Goal: Information Seeking & Learning: Learn about a topic

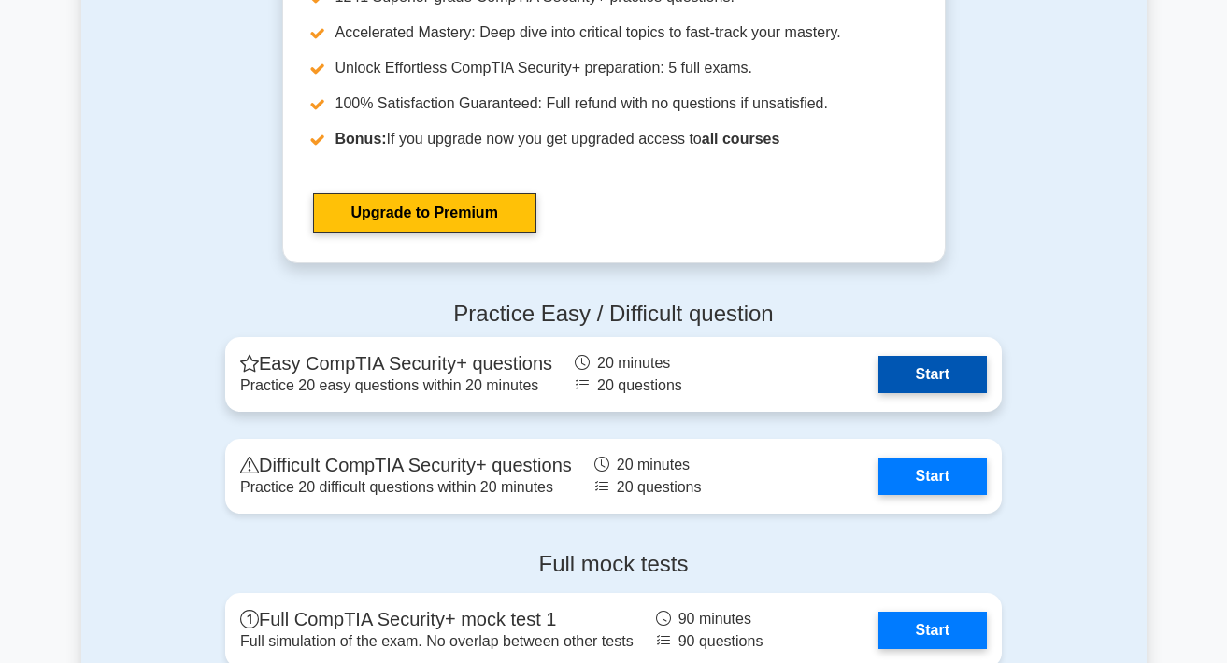
scroll to position [3525, 0]
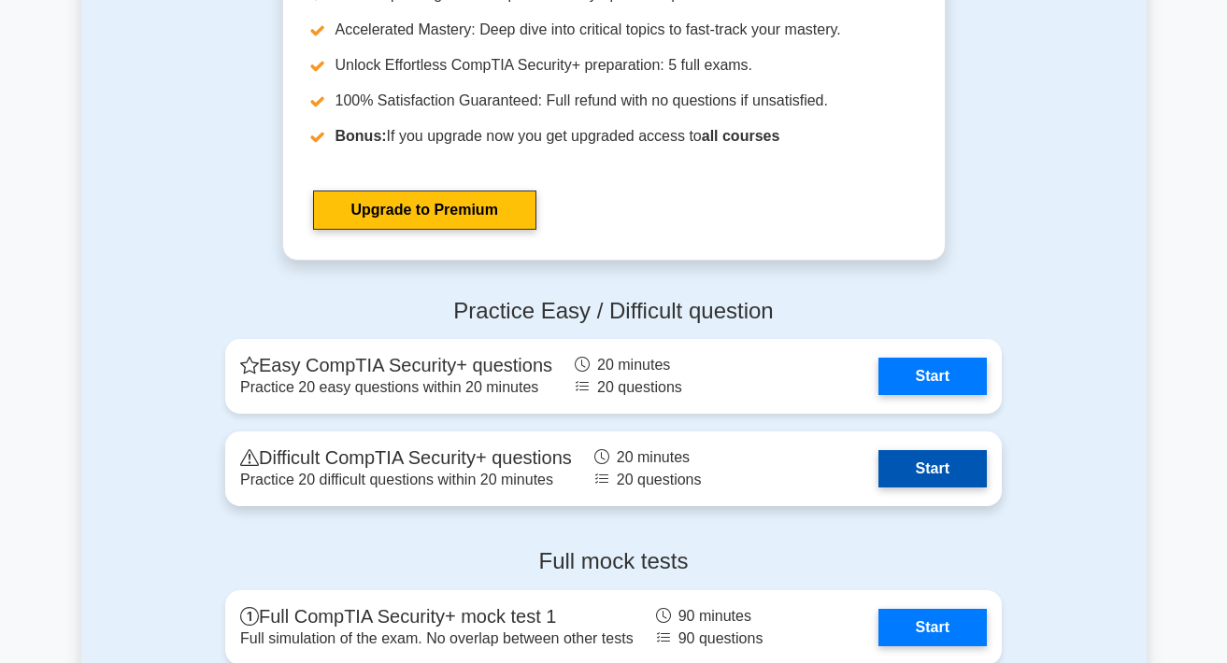
click at [933, 464] on link "Start" at bounding box center [932, 468] width 108 height 37
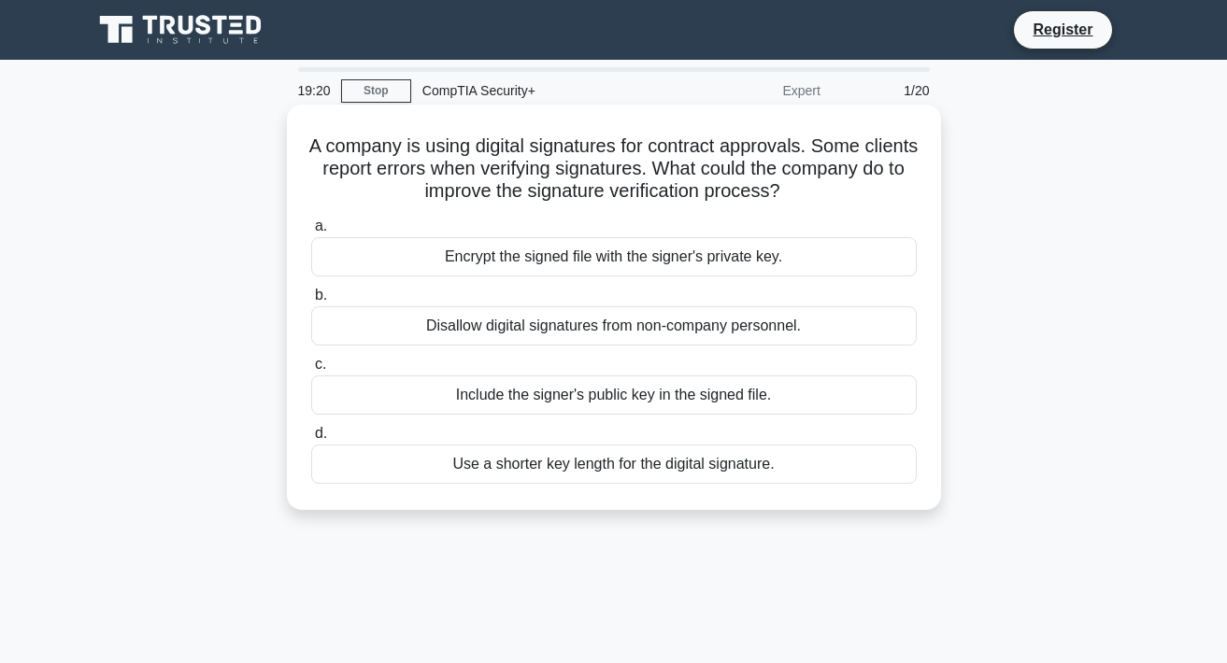
click at [561, 257] on div "Encrypt the signed file with the signer's private key." at bounding box center [614, 256] width 606 height 39
click at [311, 233] on input "a. Encrypt the signed file with the signer's private key." at bounding box center [311, 227] width 0 height 12
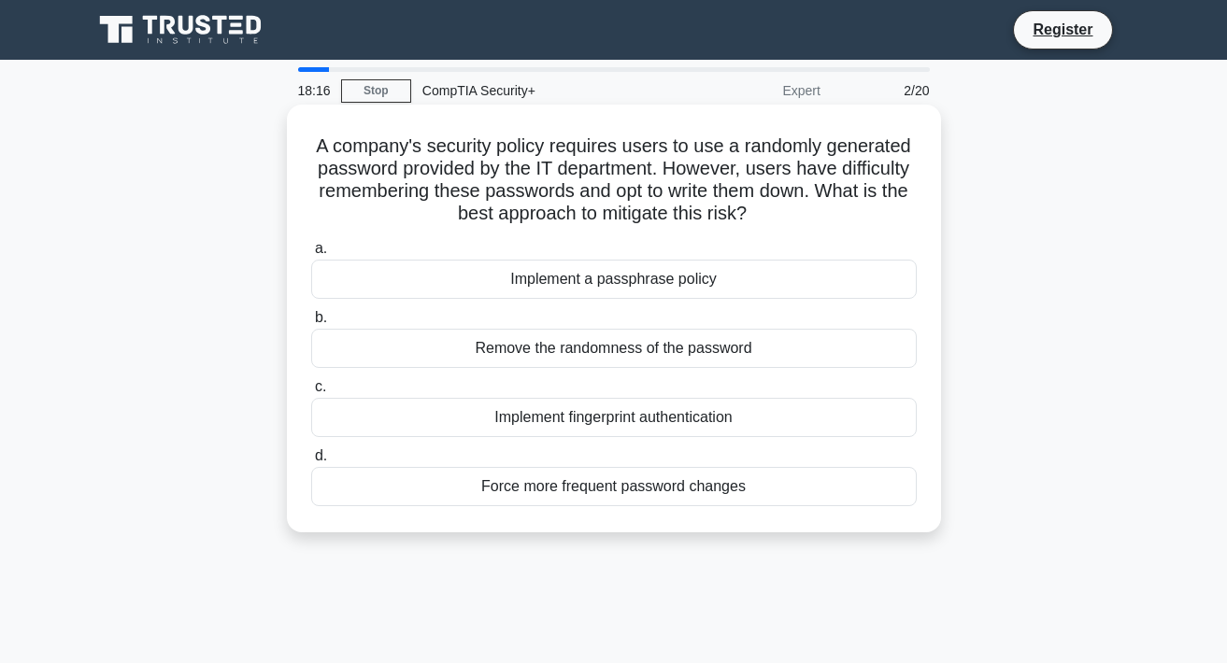
click at [592, 278] on div "Implement a passphrase policy" at bounding box center [614, 279] width 606 height 39
click at [311, 255] on input "a. Implement a passphrase policy" at bounding box center [311, 249] width 0 height 12
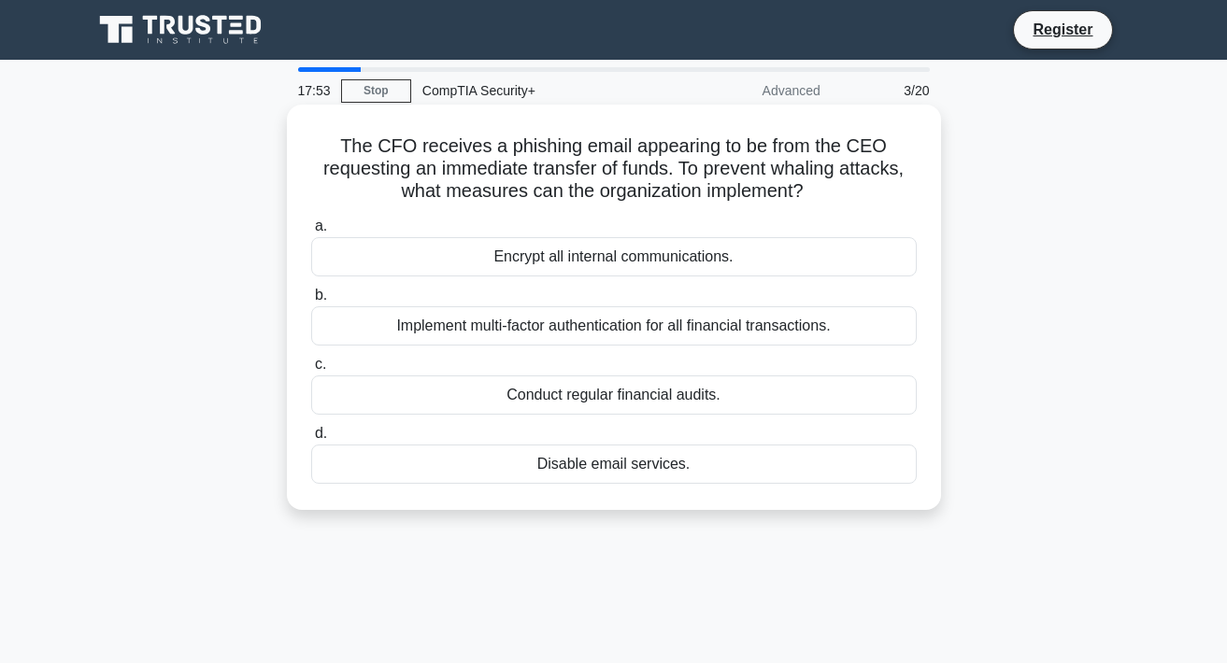
click at [679, 327] on div "Implement multi-factor authentication for all financial transactions." at bounding box center [614, 326] width 606 height 39
click at [311, 302] on input "b. Implement multi-factor authentication for all financial transactions." at bounding box center [311, 296] width 0 height 12
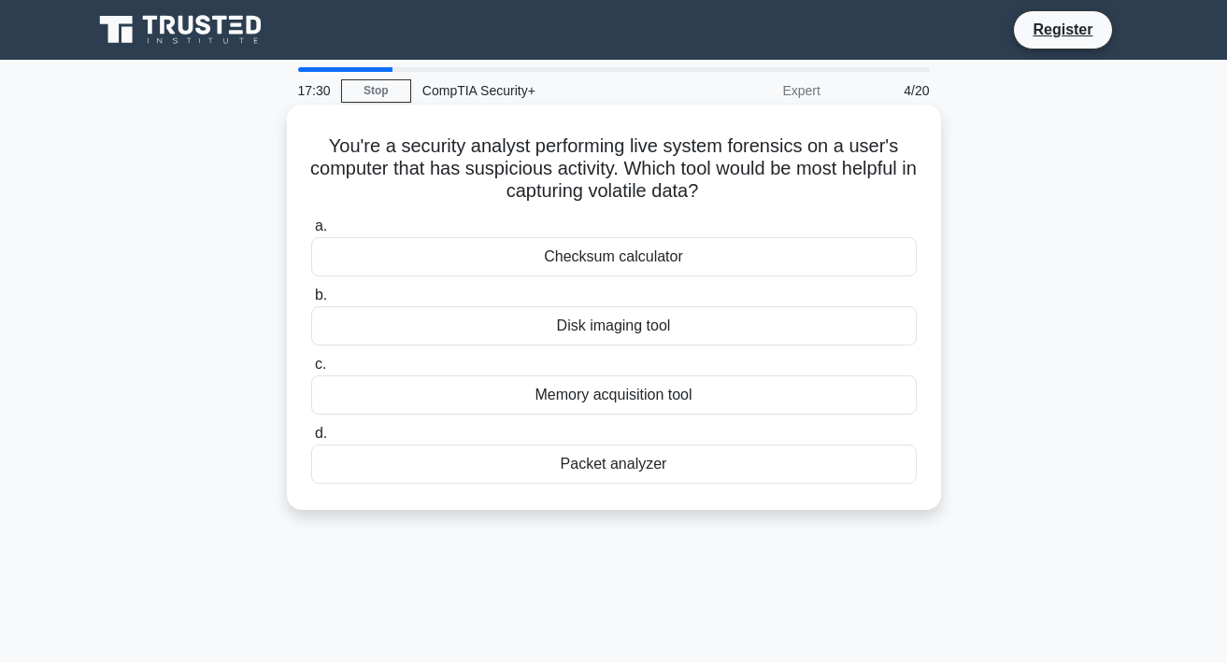
click at [583, 397] on div "Memory acquisition tool" at bounding box center [614, 395] width 606 height 39
click at [311, 371] on input "c. Memory acquisition tool" at bounding box center [311, 365] width 0 height 12
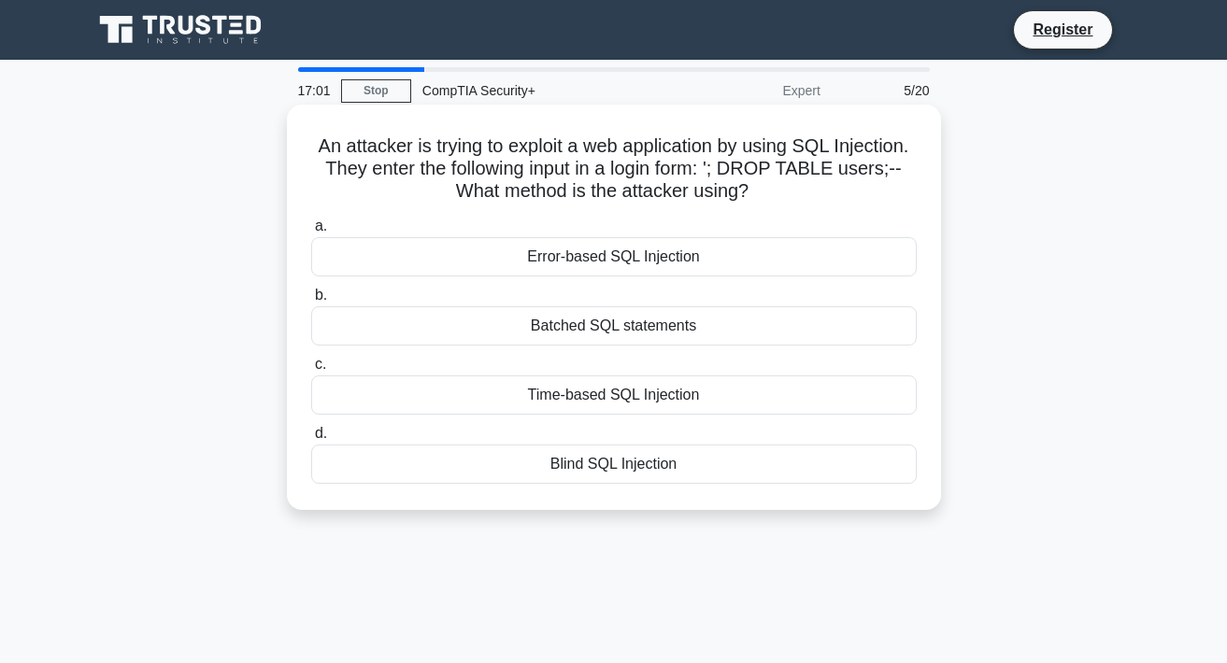
click at [597, 464] on div "Blind SQL Injection" at bounding box center [614, 464] width 606 height 39
click at [311, 440] on input "d. Blind SQL Injection" at bounding box center [311, 434] width 0 height 12
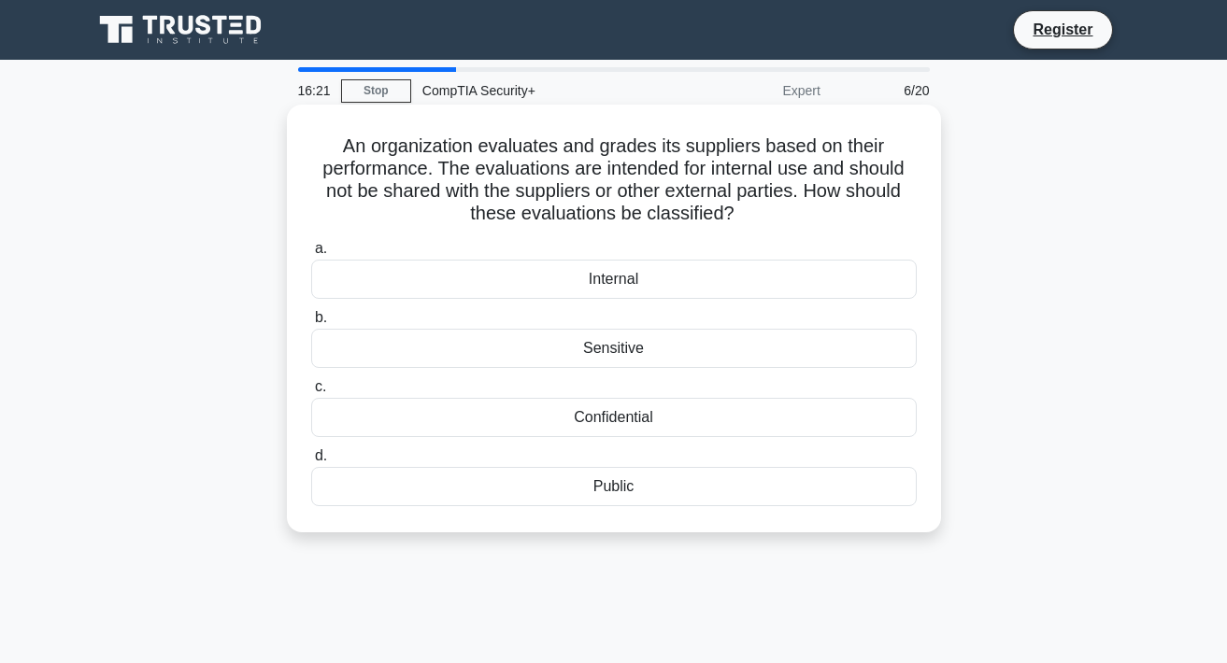
click at [601, 348] on div "Sensitive" at bounding box center [614, 348] width 606 height 39
click at [311, 324] on input "b. Sensitive" at bounding box center [311, 318] width 0 height 12
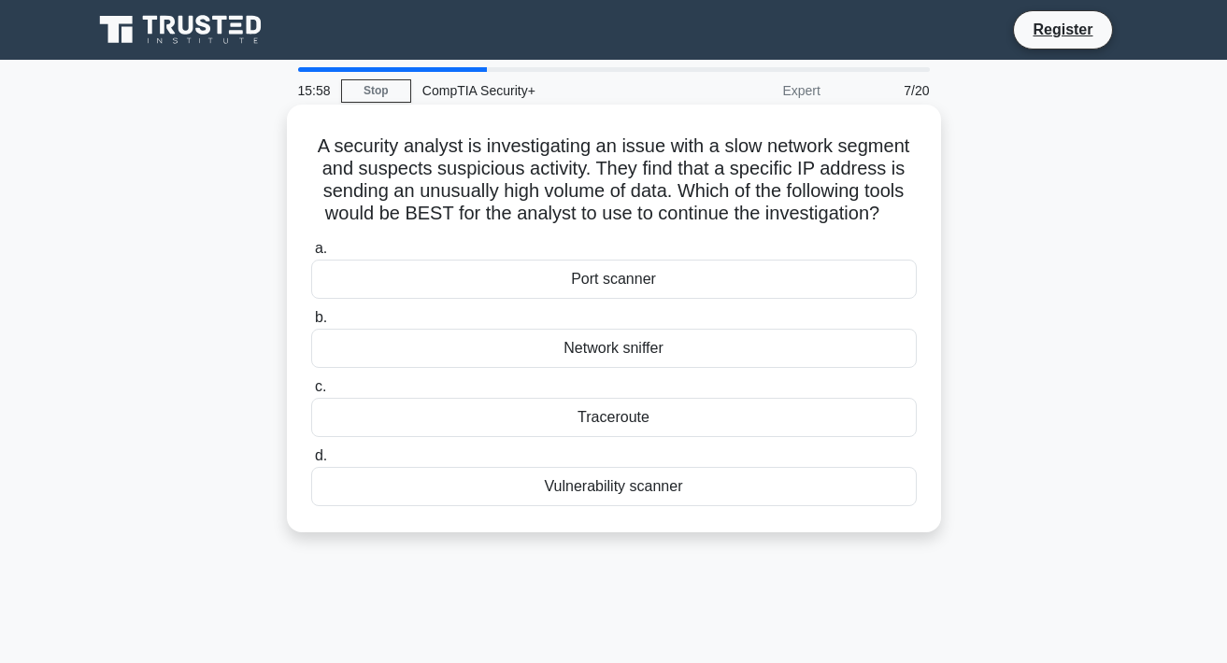
click at [617, 352] on div "Network sniffer" at bounding box center [614, 348] width 606 height 39
click at [311, 324] on input "b. Network sniffer" at bounding box center [311, 318] width 0 height 12
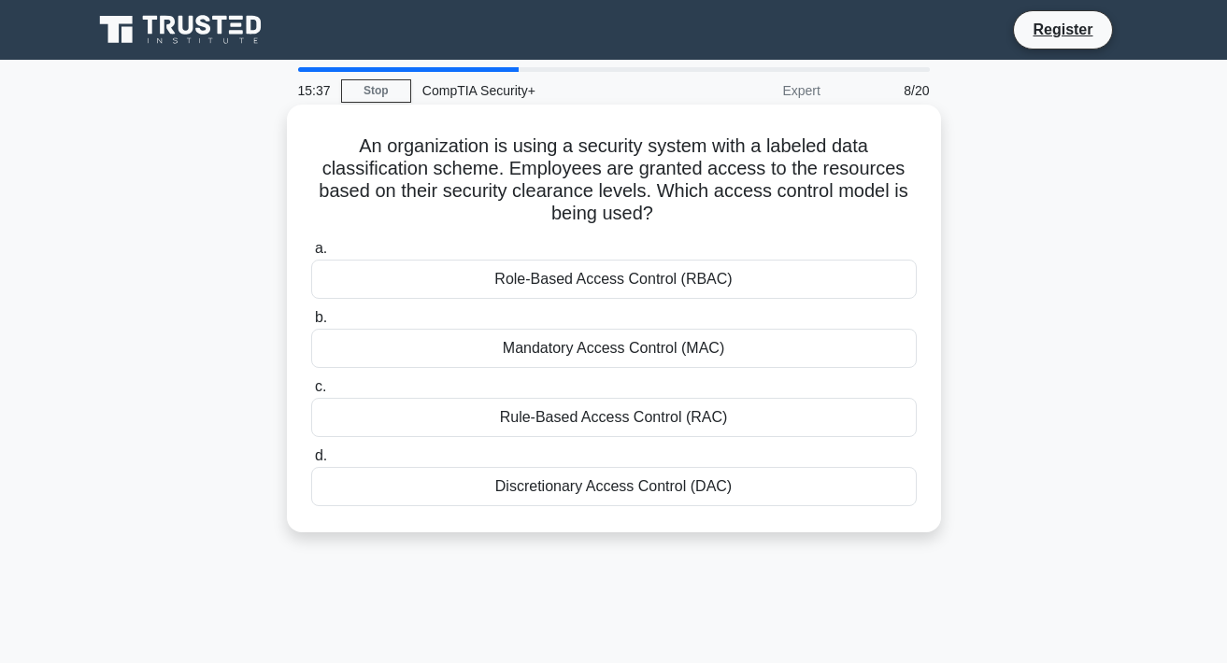
click at [585, 274] on div "Role-Based Access Control (RBAC)" at bounding box center [614, 279] width 606 height 39
click at [311, 255] on input "a. Role-Based Access Control (RBAC)" at bounding box center [311, 249] width 0 height 12
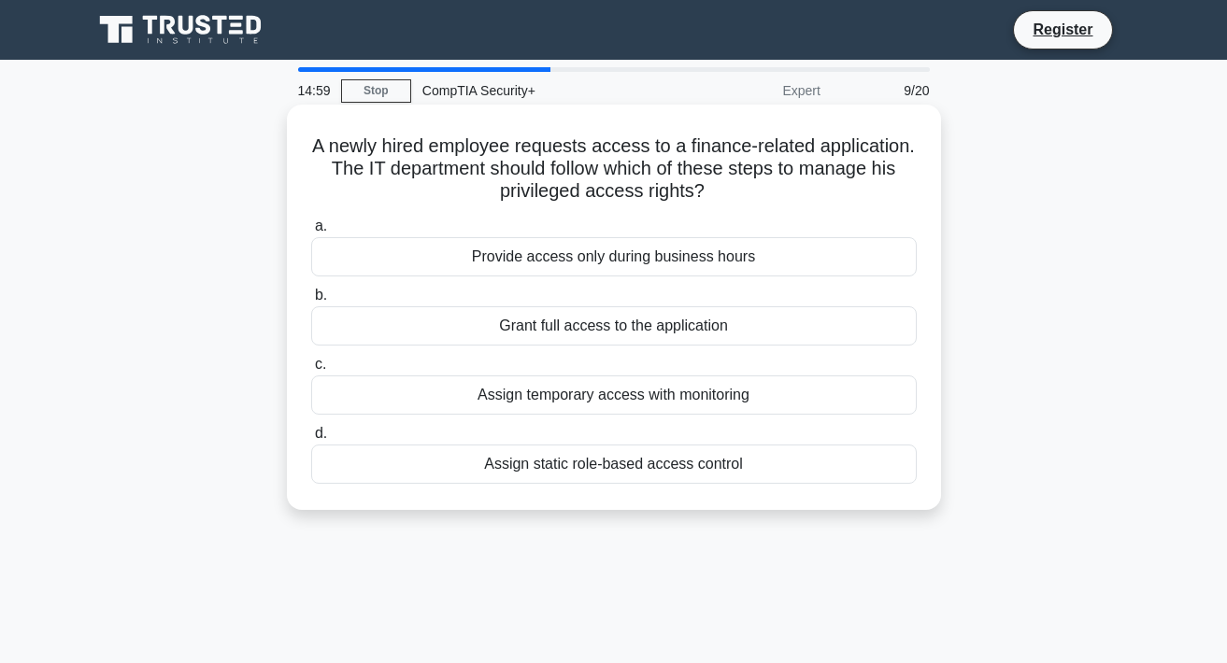
click at [586, 400] on div "Assign temporary access with monitoring" at bounding box center [614, 395] width 606 height 39
click at [311, 371] on input "c. Assign temporary access with monitoring" at bounding box center [311, 365] width 0 height 12
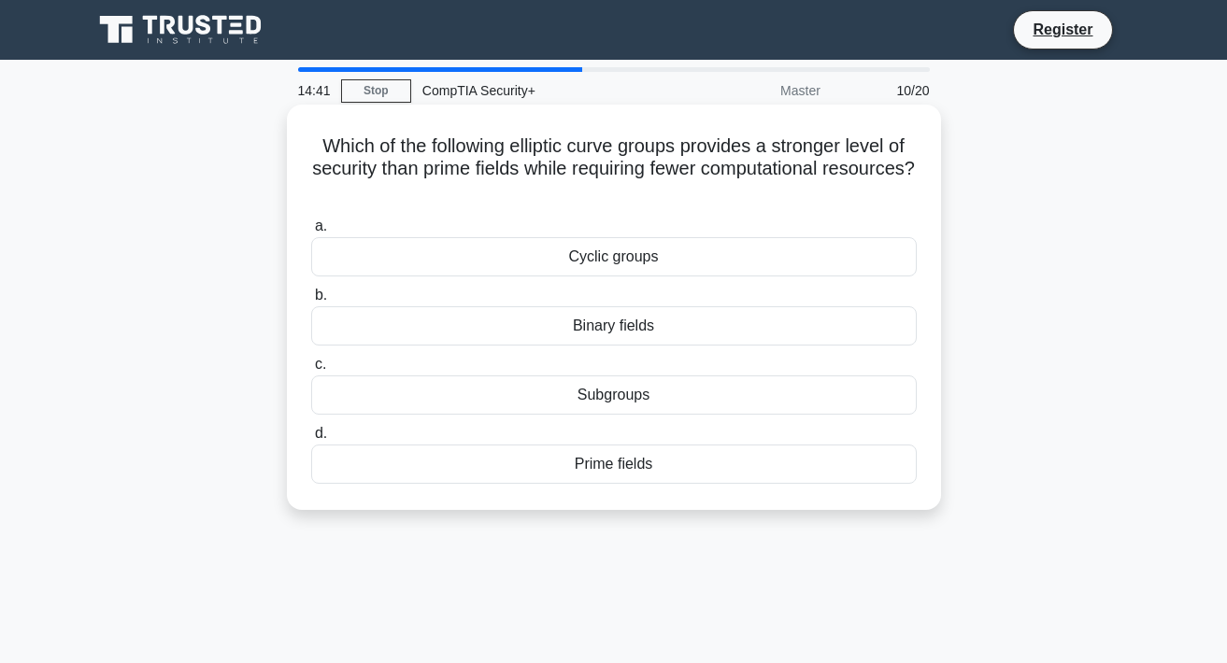
click at [604, 264] on div "Cyclic groups" at bounding box center [614, 256] width 606 height 39
click at [311, 233] on input "a. Cyclic groups" at bounding box center [311, 227] width 0 height 12
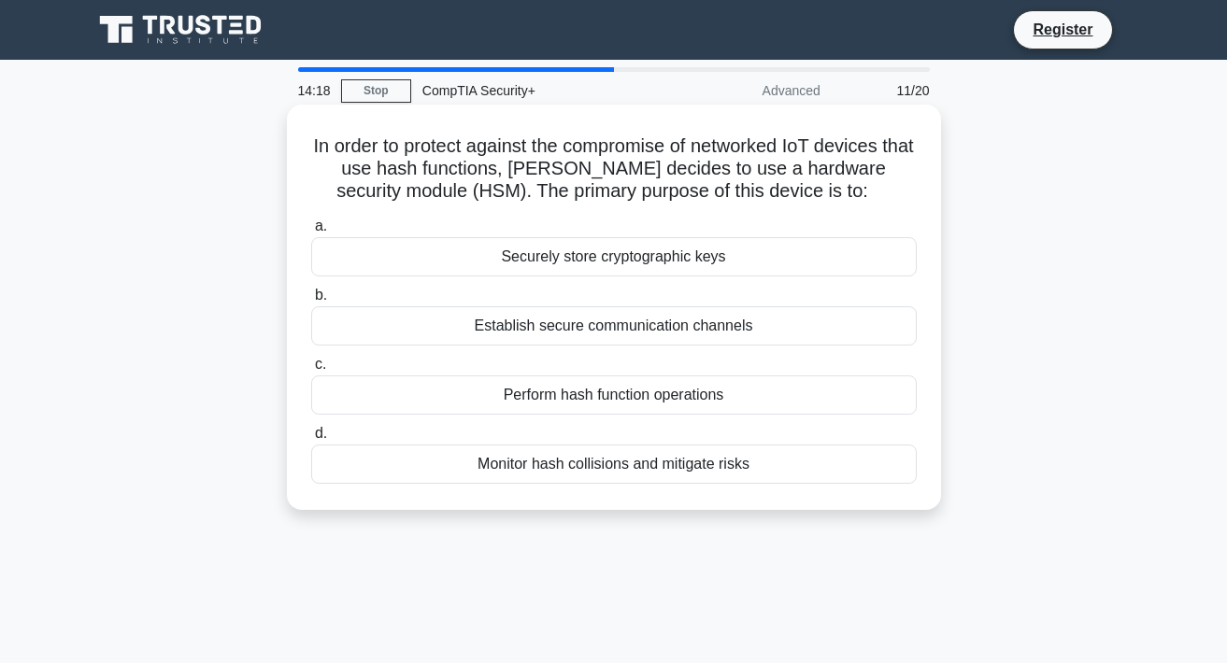
click at [577, 257] on div "Securely store cryptographic keys" at bounding box center [614, 256] width 606 height 39
click at [311, 233] on input "a. Securely store cryptographic keys" at bounding box center [311, 227] width 0 height 12
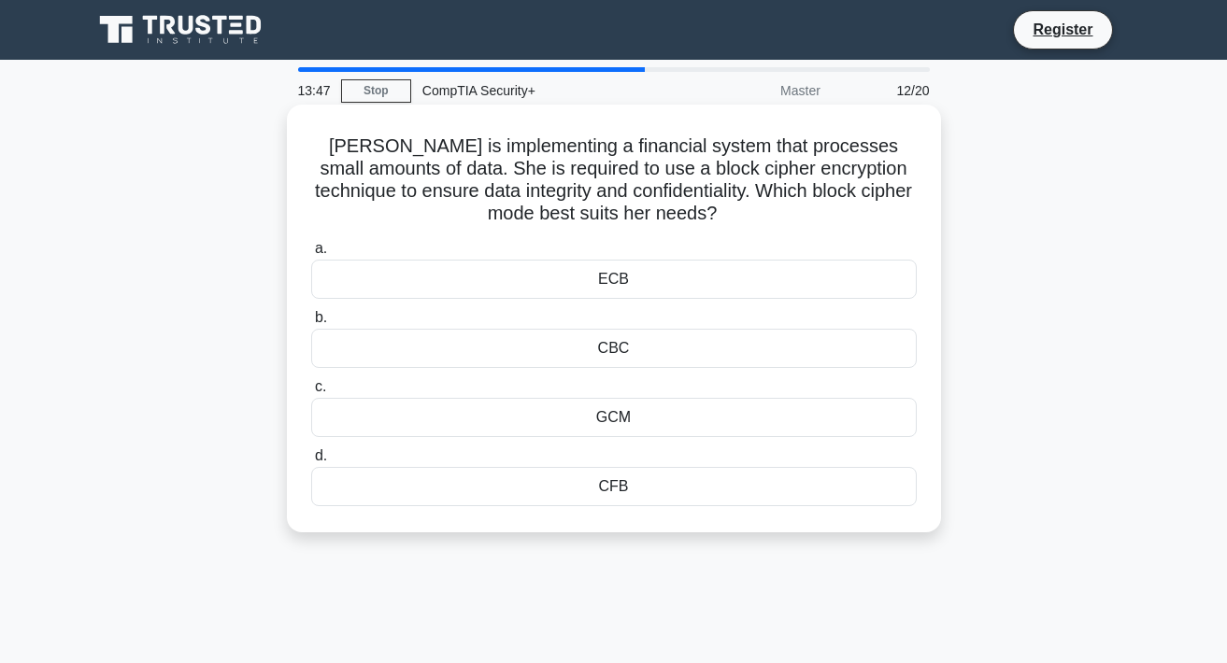
click at [618, 351] on div "CBC" at bounding box center [614, 348] width 606 height 39
click at [311, 324] on input "b. CBC" at bounding box center [311, 318] width 0 height 12
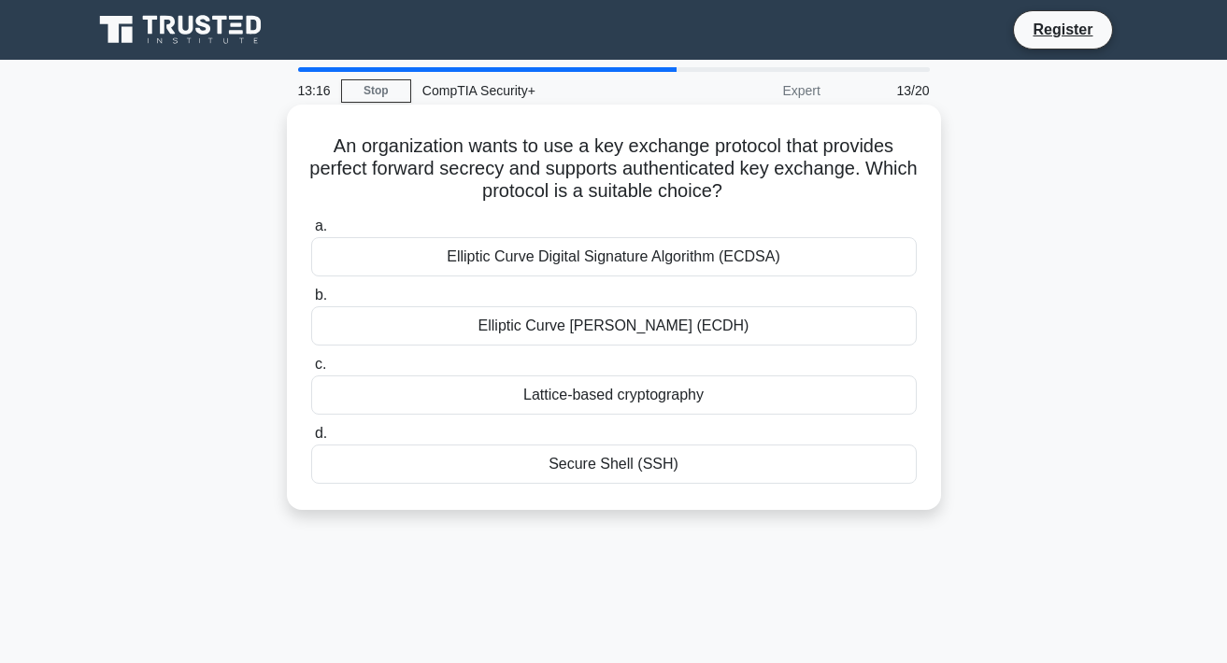
click at [554, 252] on div "Elliptic Curve Digital Signature Algorithm (ECDSA)" at bounding box center [614, 256] width 606 height 39
click at [311, 233] on input "a. Elliptic Curve Digital Signature Algorithm (ECDSA)" at bounding box center [311, 227] width 0 height 12
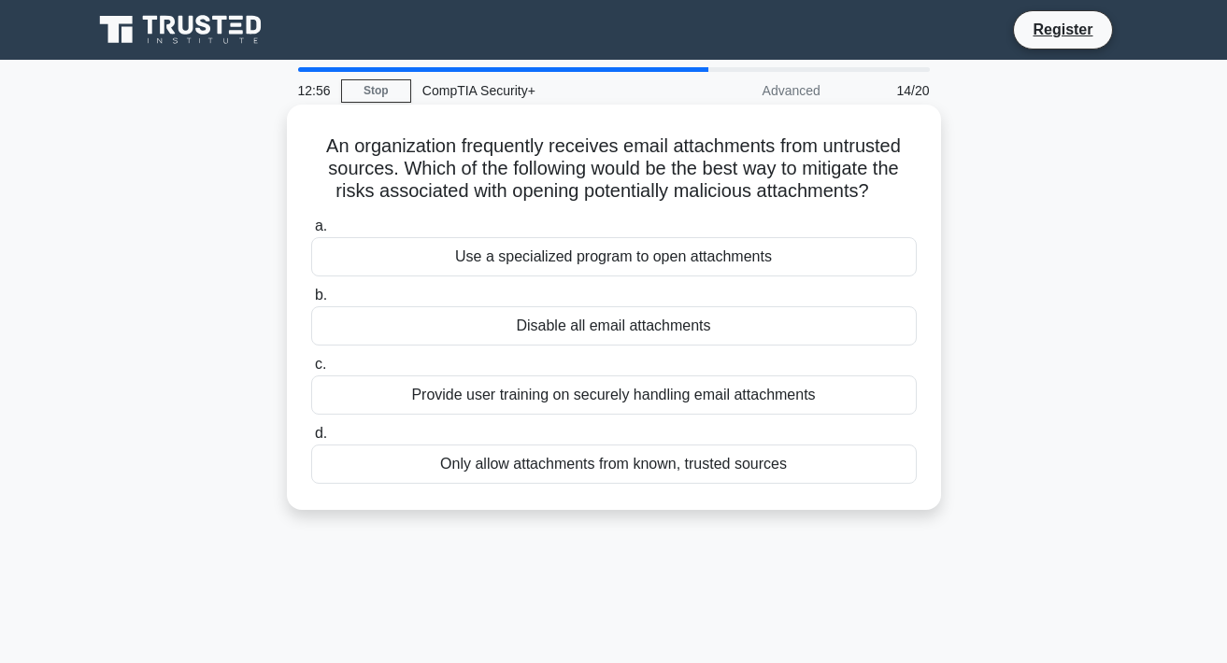
click at [620, 393] on div "Provide user training on securely handling email attachments" at bounding box center [614, 395] width 606 height 39
click at [311, 371] on input "c. Provide user training on securely handling email attachments" at bounding box center [311, 365] width 0 height 12
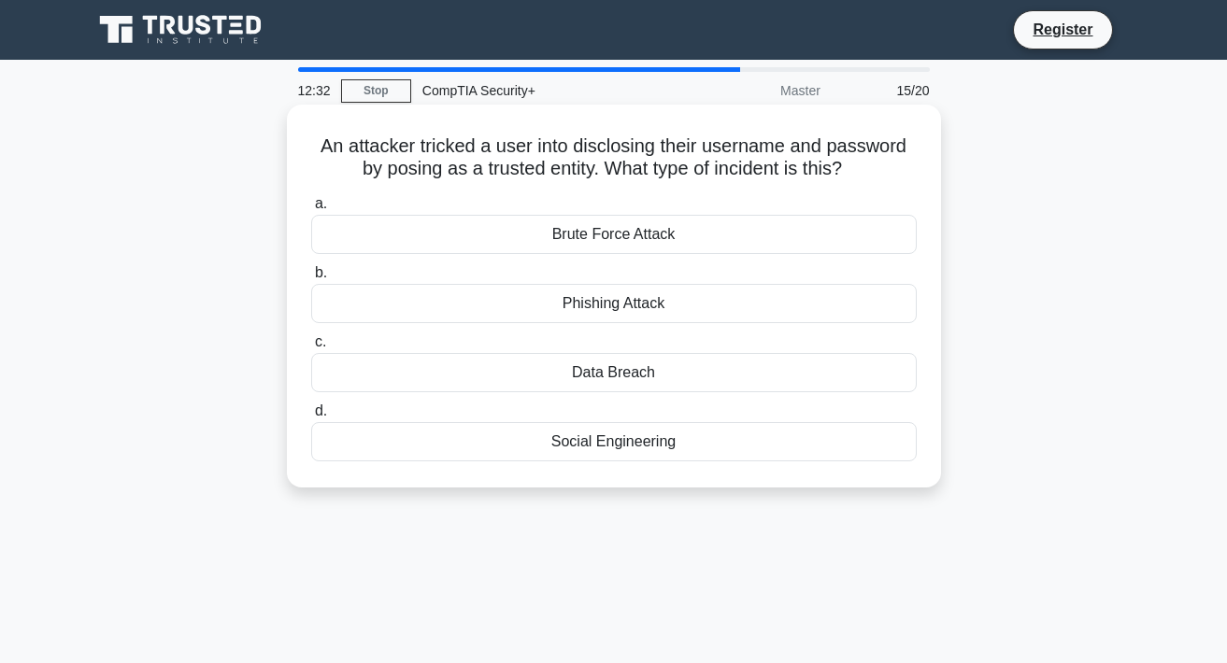
click at [599, 445] on div "Social Engineering" at bounding box center [614, 441] width 606 height 39
click at [311, 418] on input "d. Social Engineering" at bounding box center [311, 412] width 0 height 12
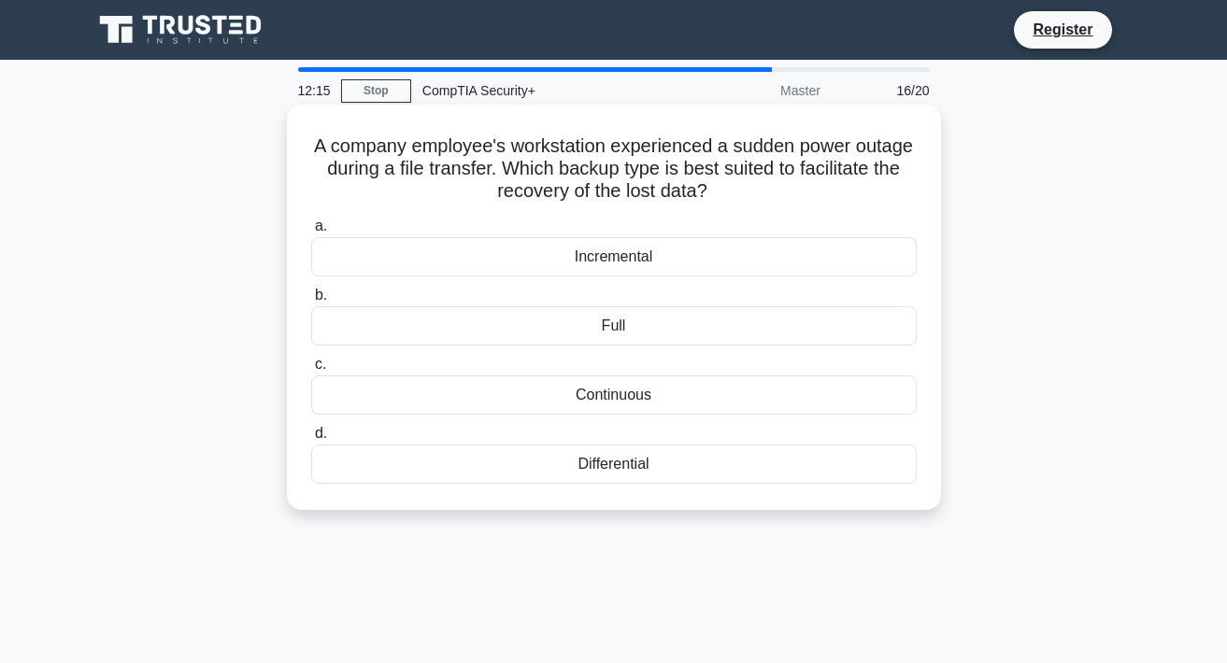
click at [594, 463] on div "Differential" at bounding box center [614, 464] width 606 height 39
click at [311, 440] on input "d. Differential" at bounding box center [311, 434] width 0 height 12
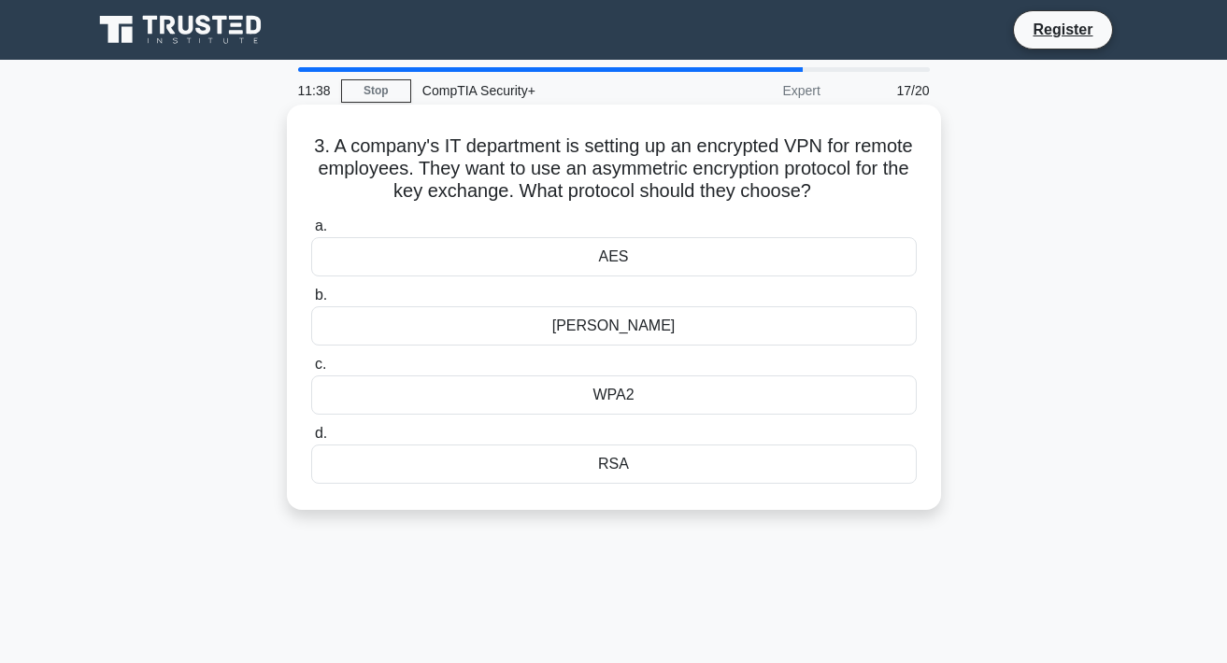
click at [614, 467] on div "RSA" at bounding box center [614, 464] width 606 height 39
click at [311, 440] on input "d. RSA" at bounding box center [311, 434] width 0 height 12
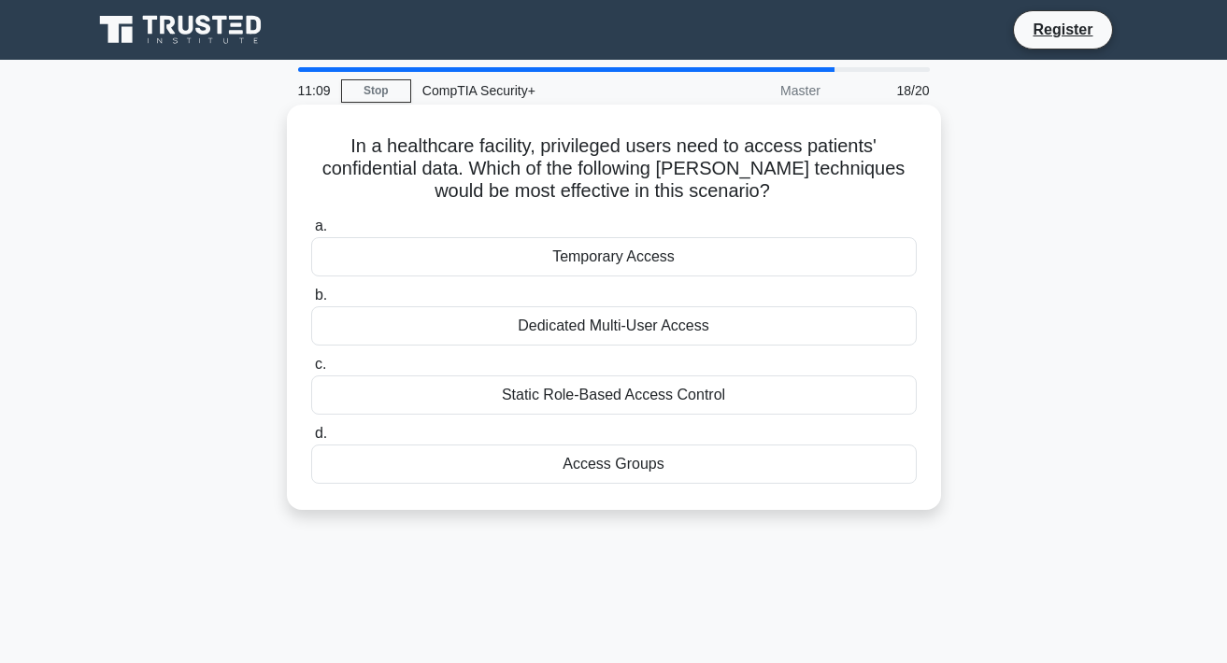
click at [612, 468] on div "Access Groups" at bounding box center [614, 464] width 606 height 39
click at [311, 440] on input "d. Access Groups" at bounding box center [311, 434] width 0 height 12
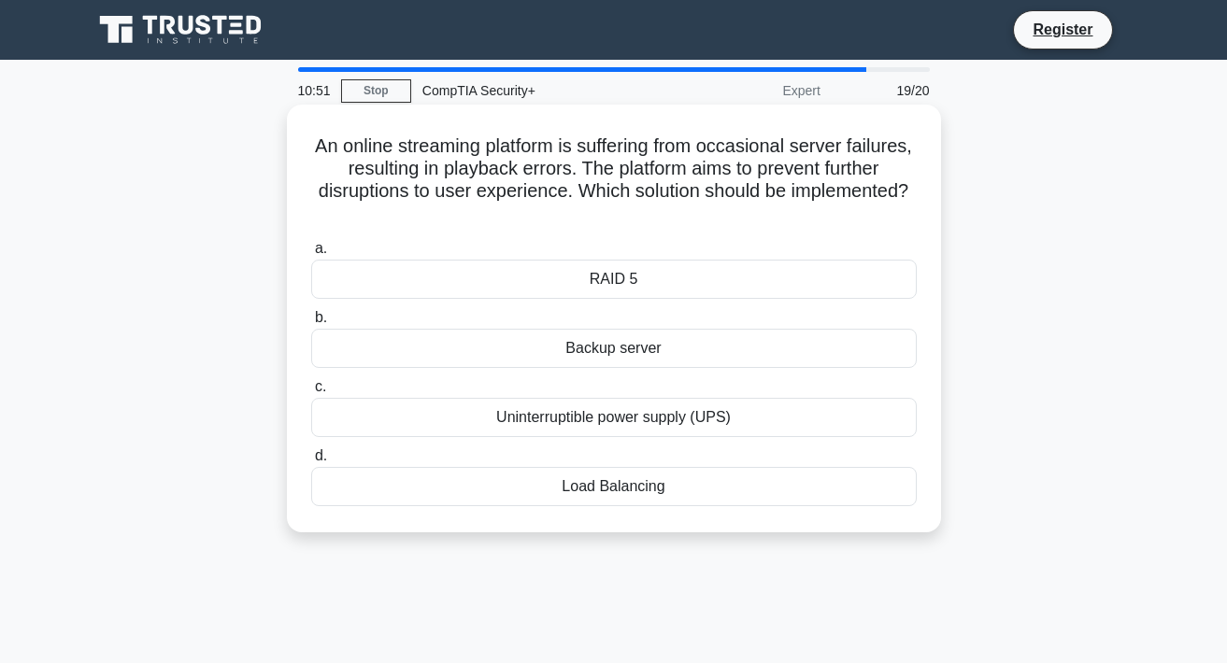
click at [588, 490] on div "Load Balancing" at bounding box center [614, 486] width 606 height 39
click at [311, 463] on input "d. Load Balancing" at bounding box center [311, 456] width 0 height 12
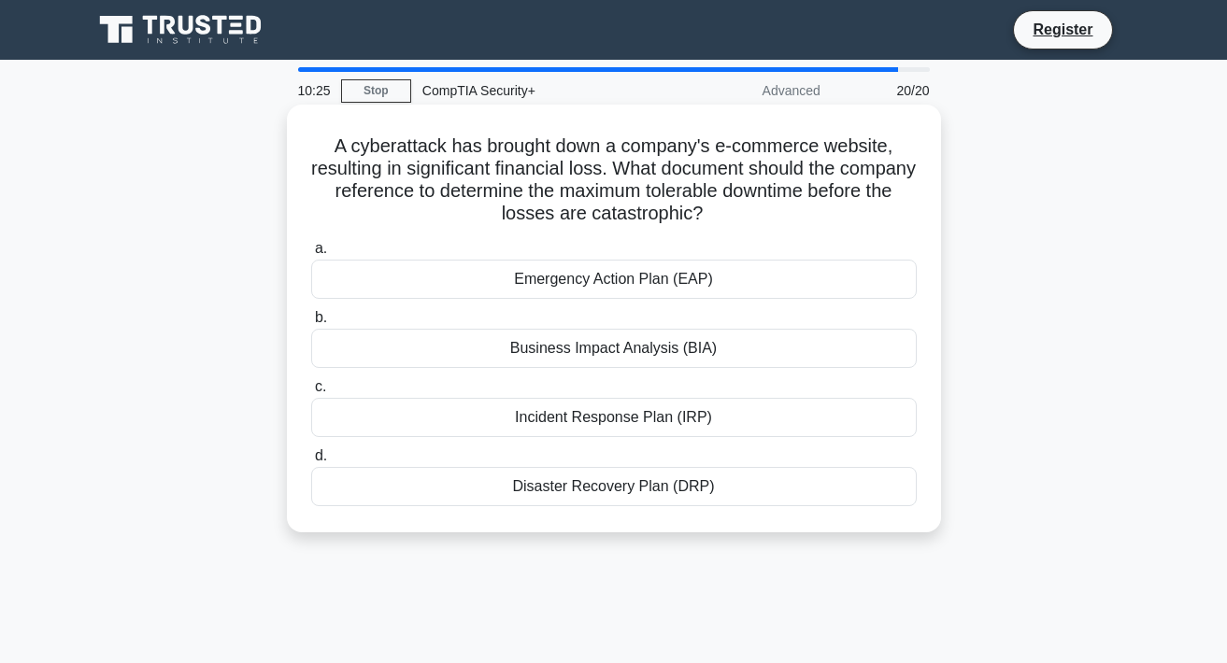
click at [557, 352] on div "Business Impact Analysis (BIA)" at bounding box center [614, 348] width 606 height 39
click at [311, 324] on input "b. Business Impact Analysis (BIA)" at bounding box center [311, 318] width 0 height 12
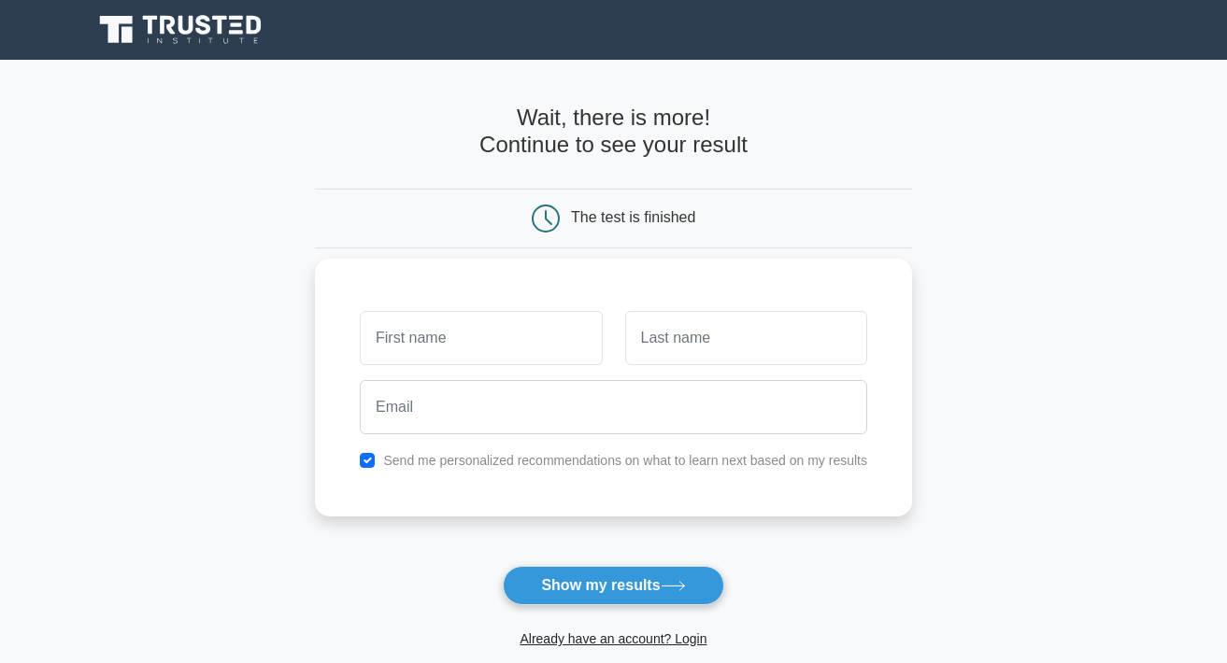
click at [520, 344] on input "text" at bounding box center [481, 338] width 242 height 54
type input "[PERSON_NAME]"
type input "Angle"
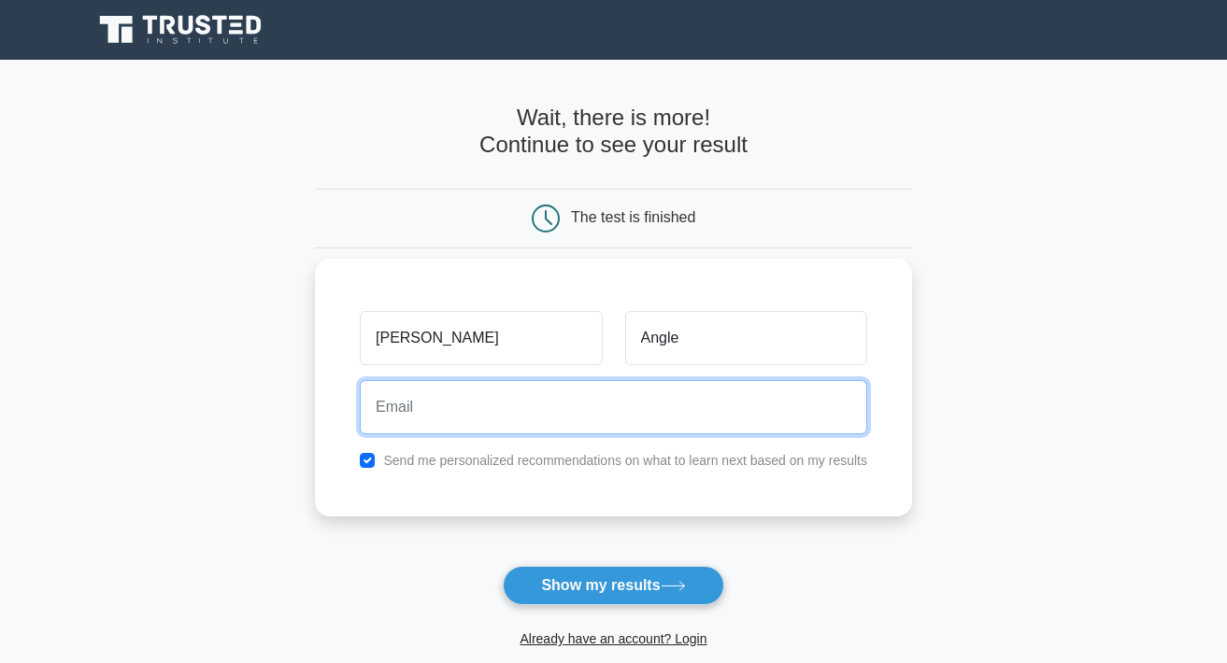
type input "neobladeka@gmail.com"
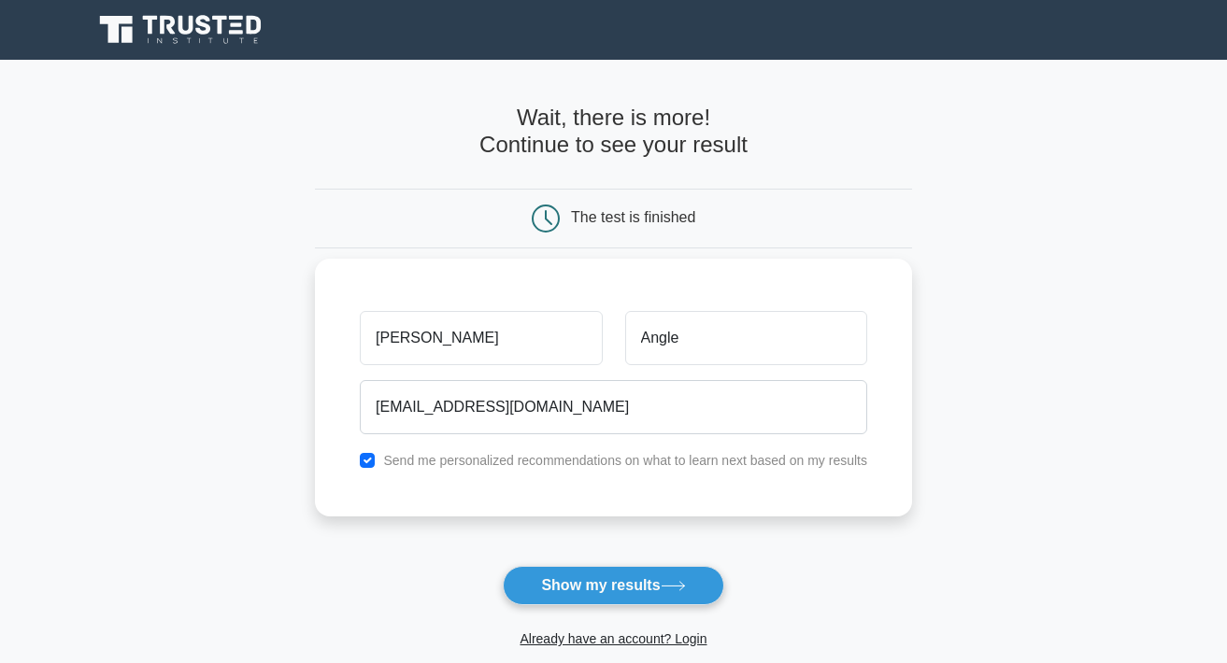
click at [363, 457] on input "checkbox" at bounding box center [367, 460] width 15 height 15
checkbox input "false"
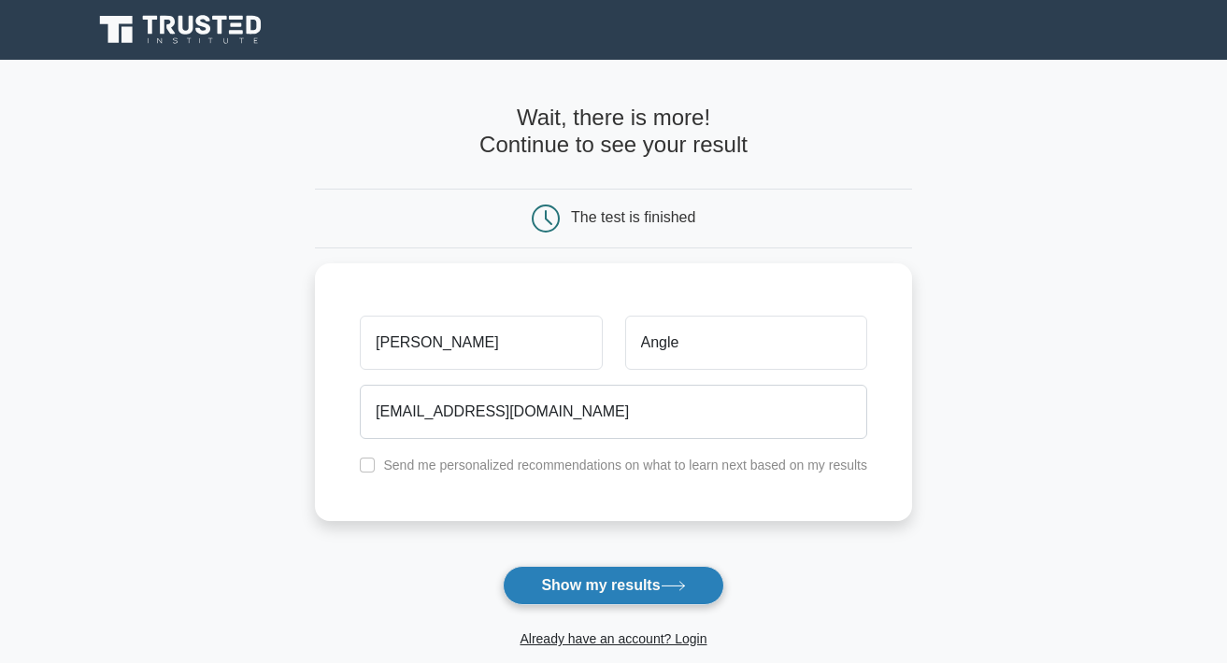
click at [606, 588] on button "Show my results" at bounding box center [613, 585] width 221 height 39
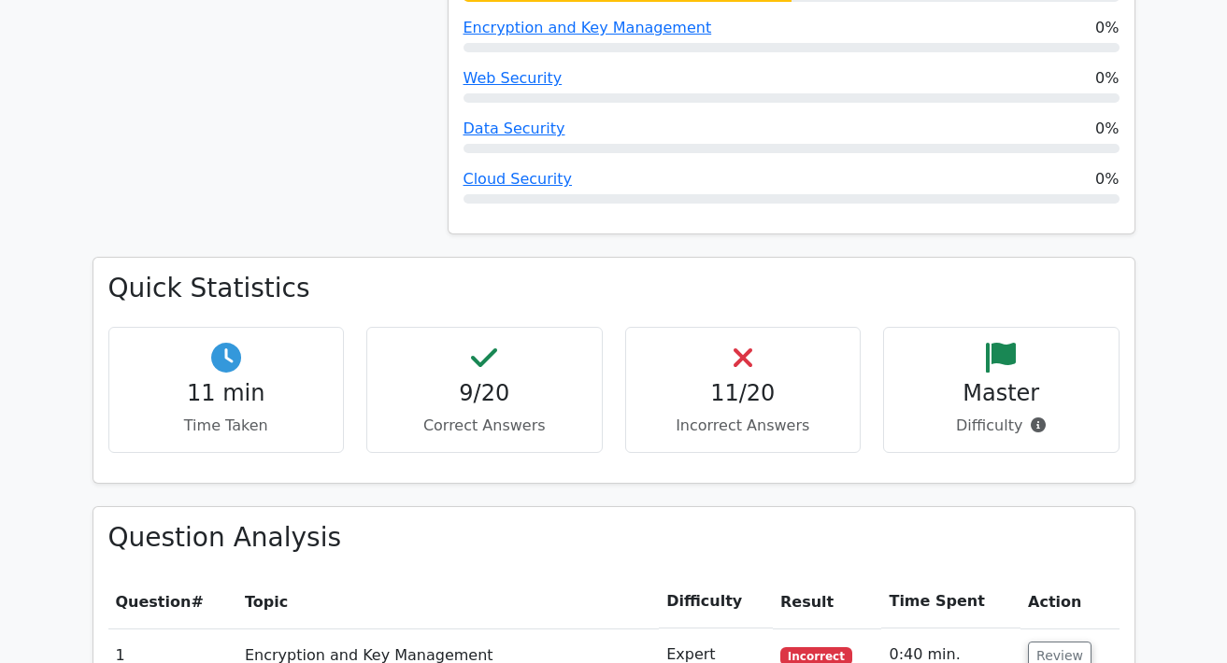
scroll to position [1098, 0]
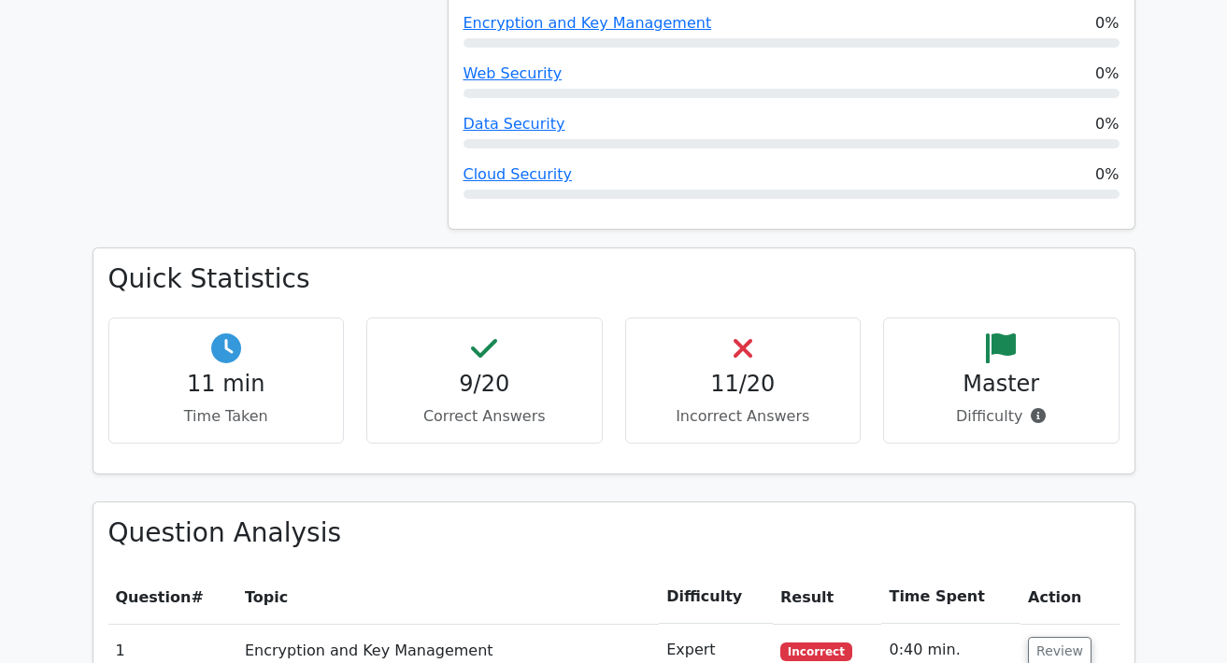
click at [744, 371] on h4 "11/20" at bounding box center [743, 384] width 205 height 27
click at [740, 334] on icon at bounding box center [743, 349] width 19 height 30
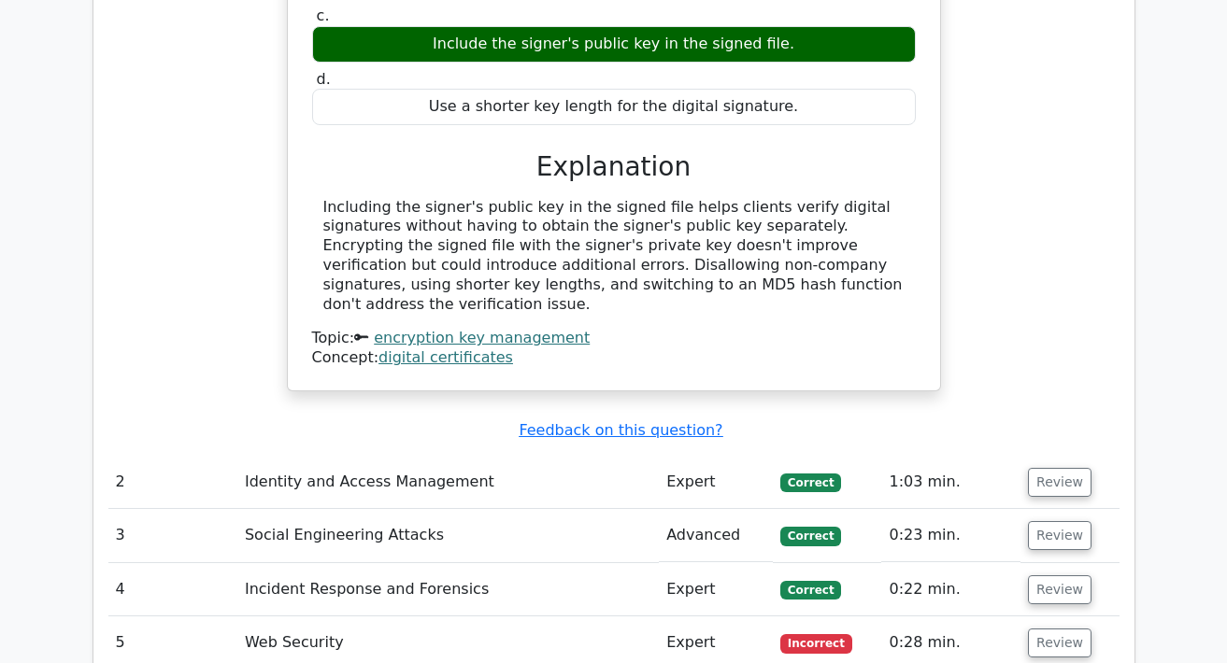
scroll to position [2028, 0]
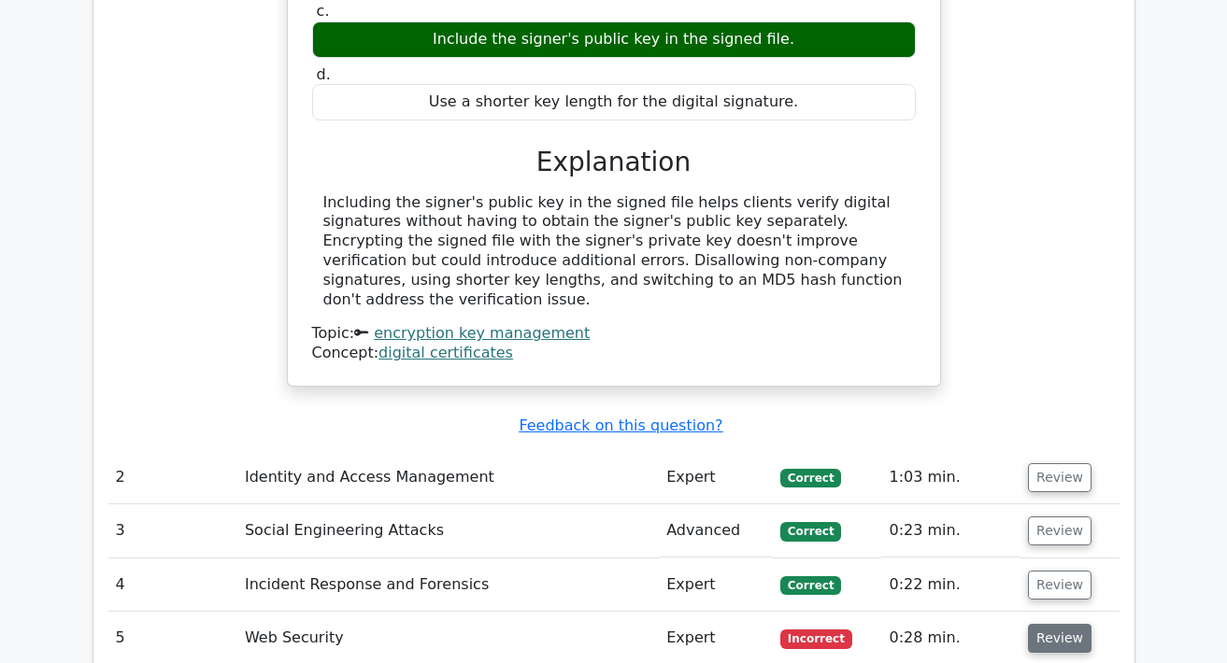
click at [1048, 624] on button "Review" at bounding box center [1060, 638] width 64 height 29
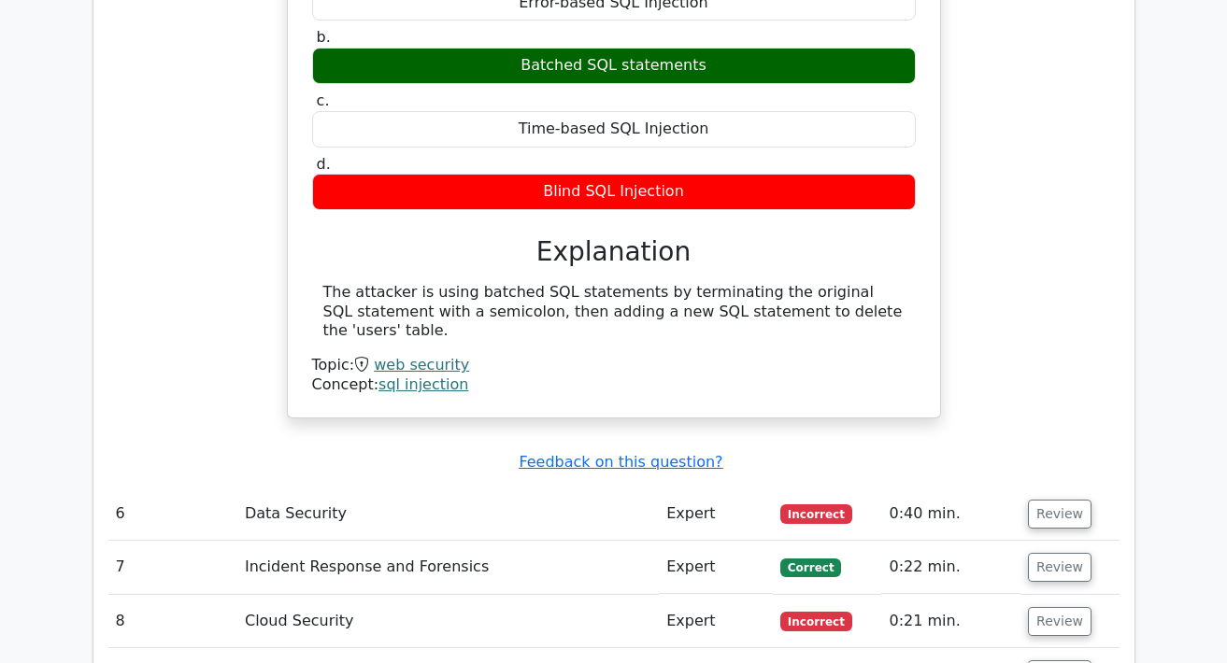
scroll to position [2836, 0]
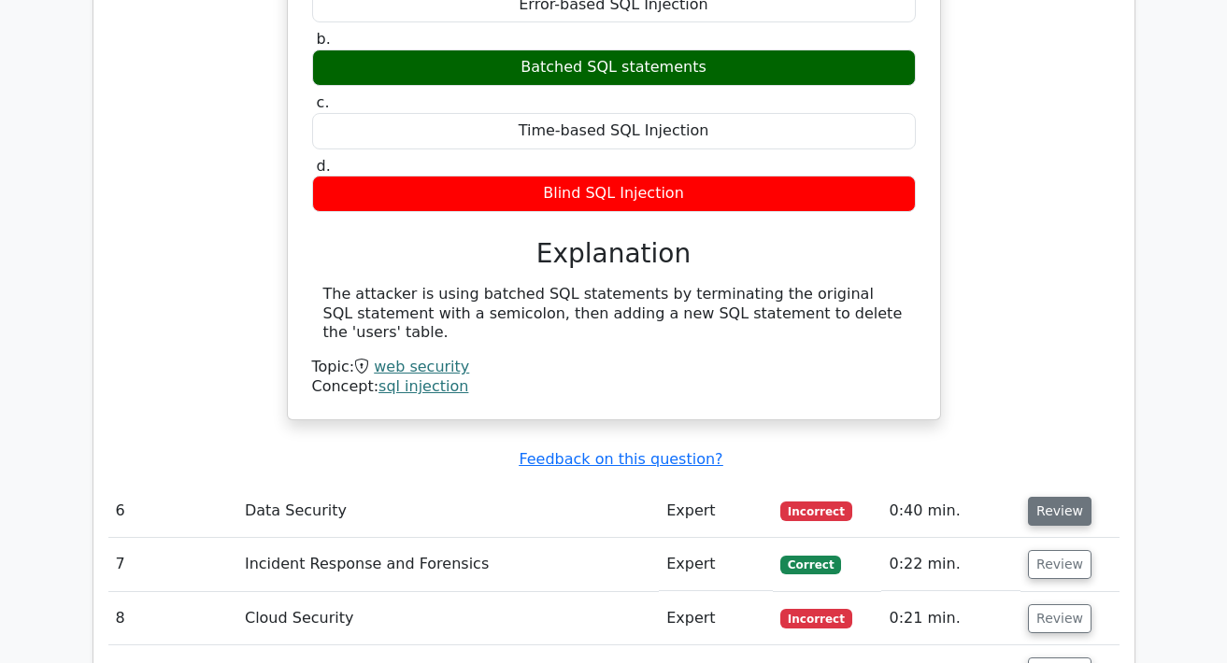
click at [1057, 497] on button "Review" at bounding box center [1060, 511] width 64 height 29
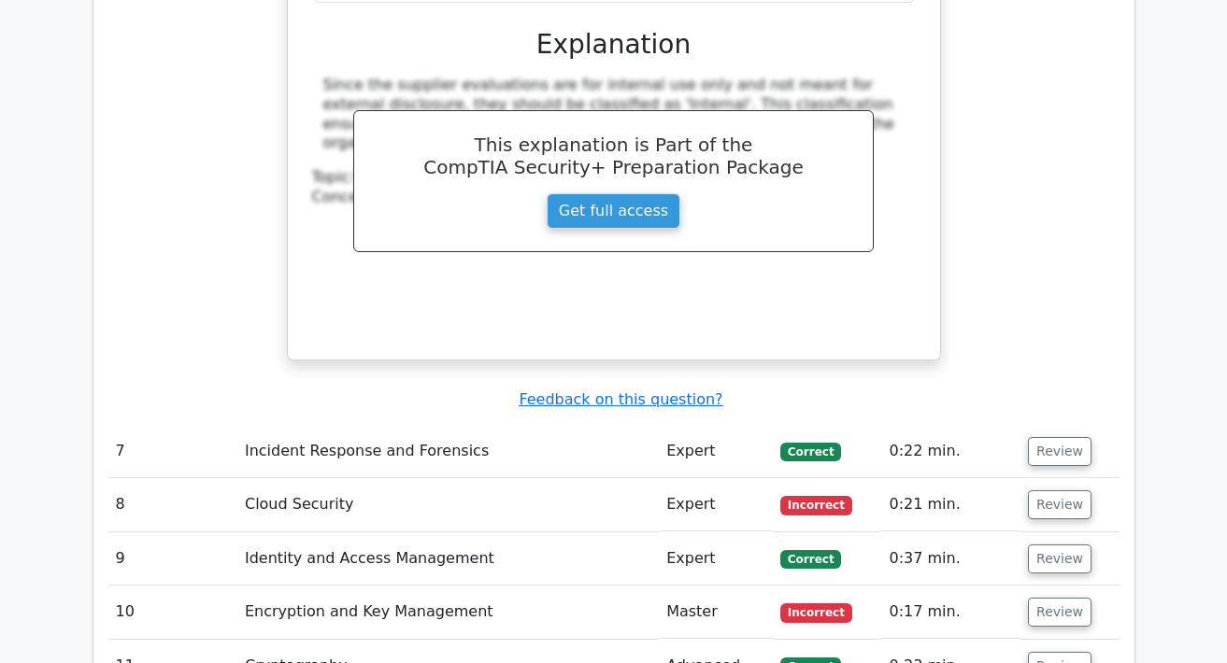
scroll to position [3760, 0]
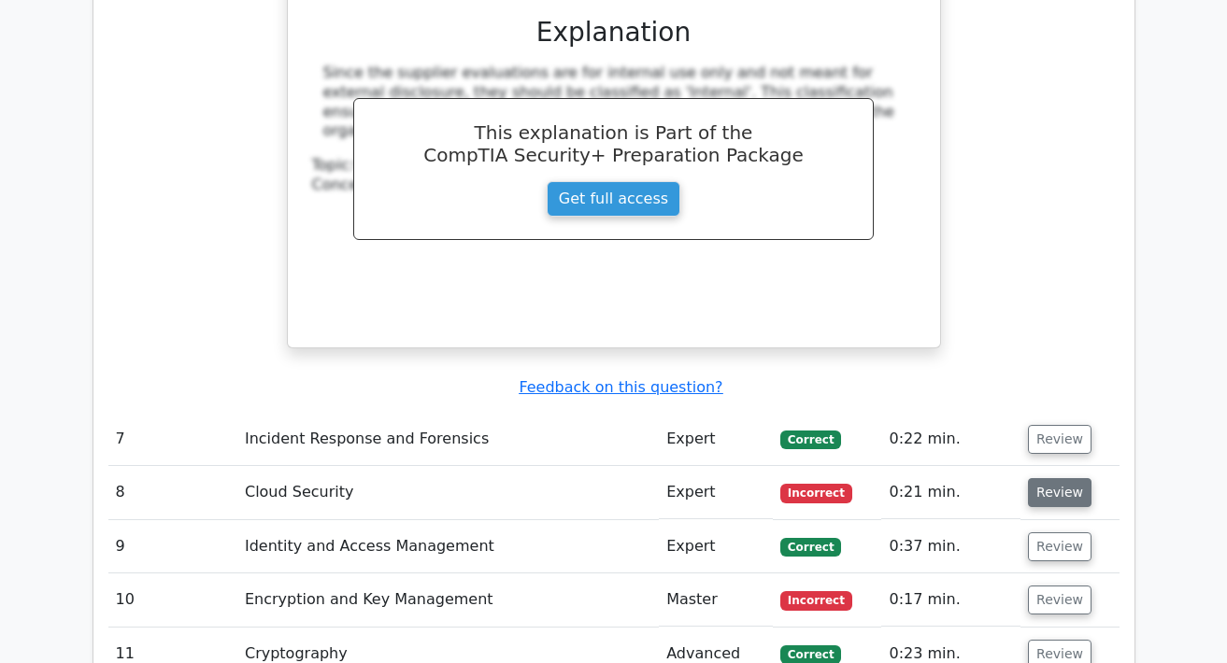
click at [1038, 478] on button "Review" at bounding box center [1060, 492] width 64 height 29
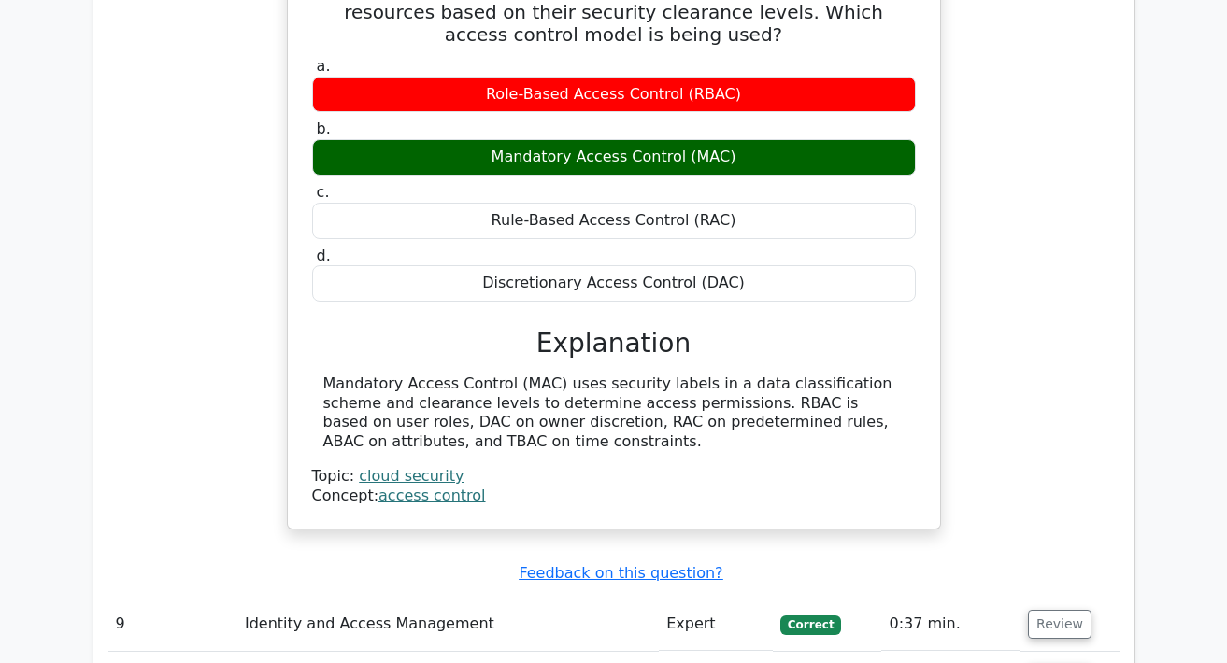
scroll to position [4390, 0]
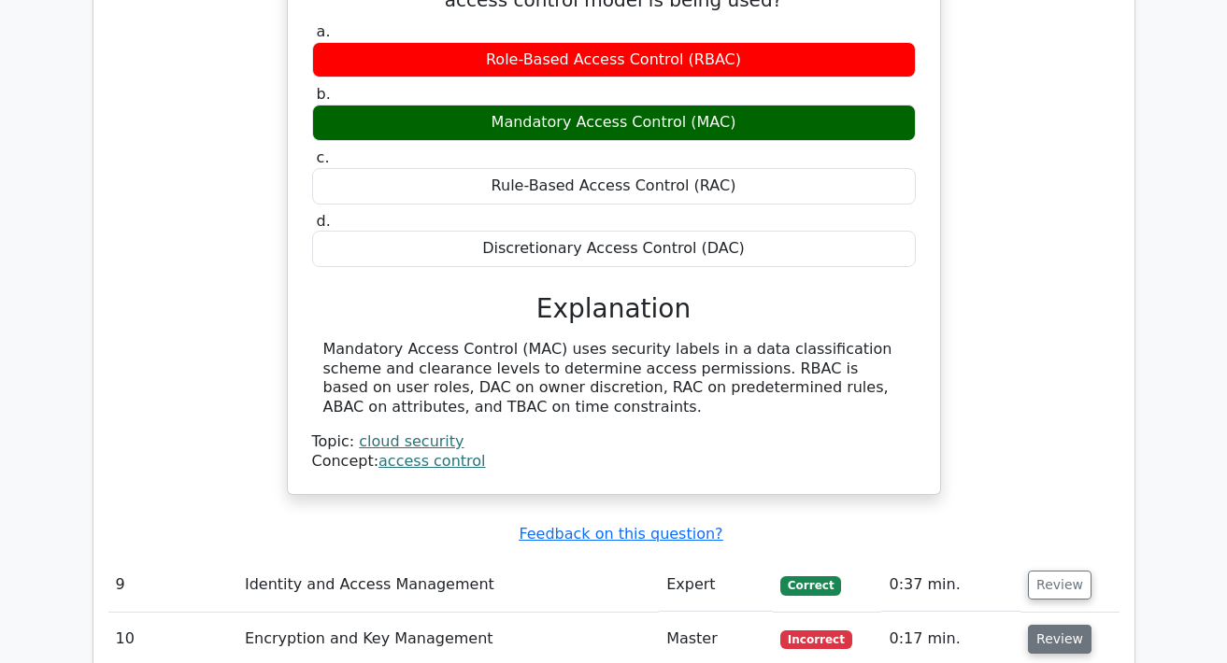
click at [1060, 625] on button "Review" at bounding box center [1060, 639] width 64 height 29
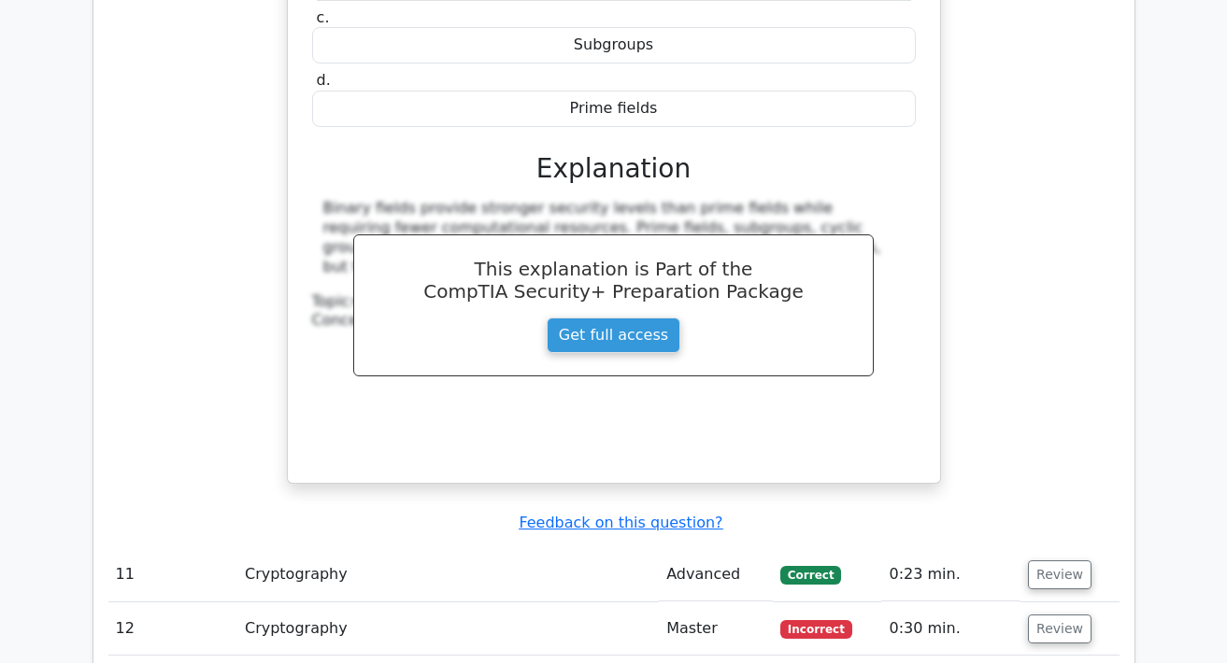
scroll to position [5294, 0]
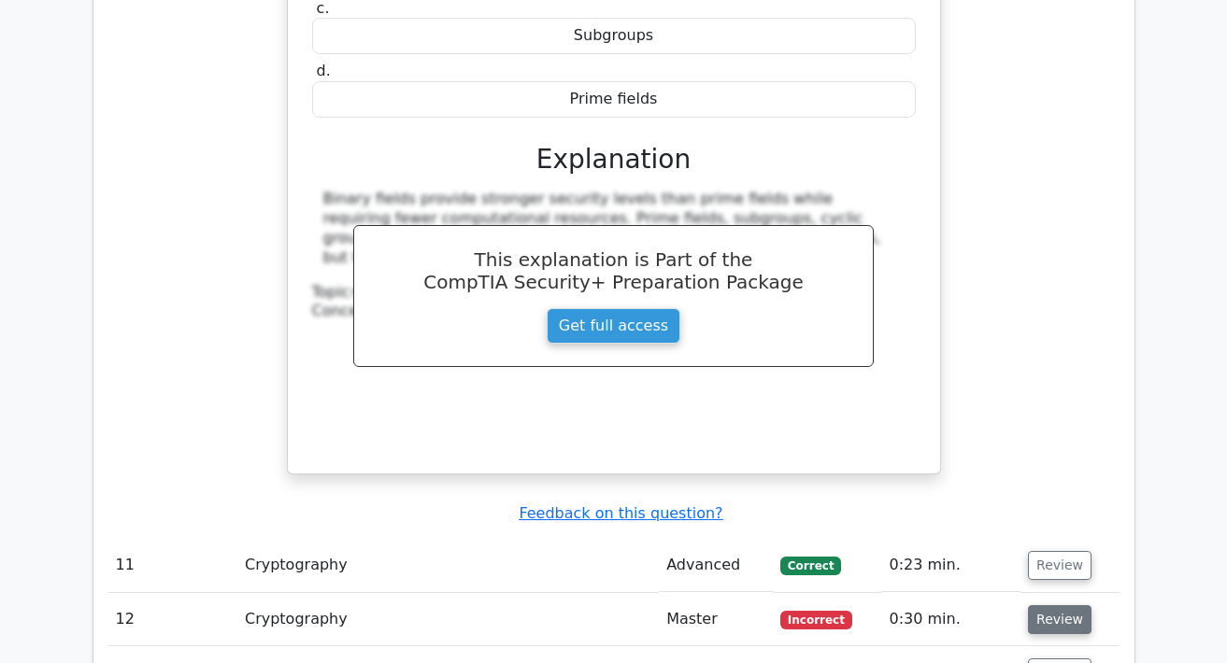
click at [1049, 606] on button "Review" at bounding box center [1060, 620] width 64 height 29
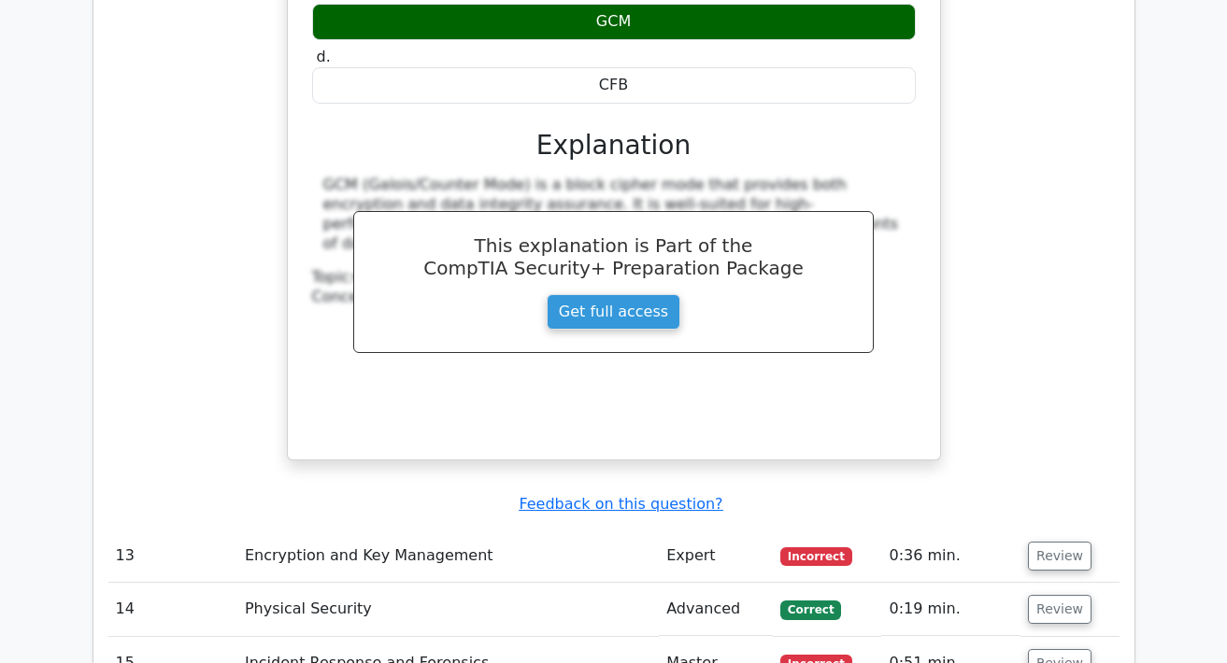
scroll to position [6212, 0]
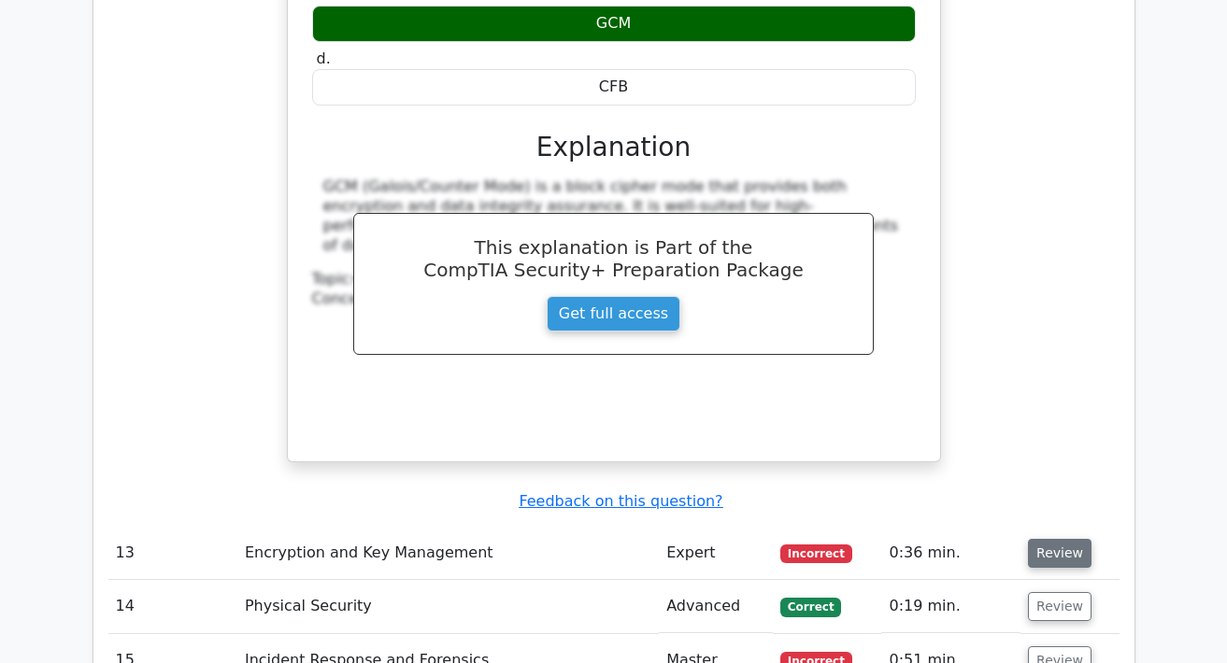
click at [1045, 539] on button "Review" at bounding box center [1060, 553] width 64 height 29
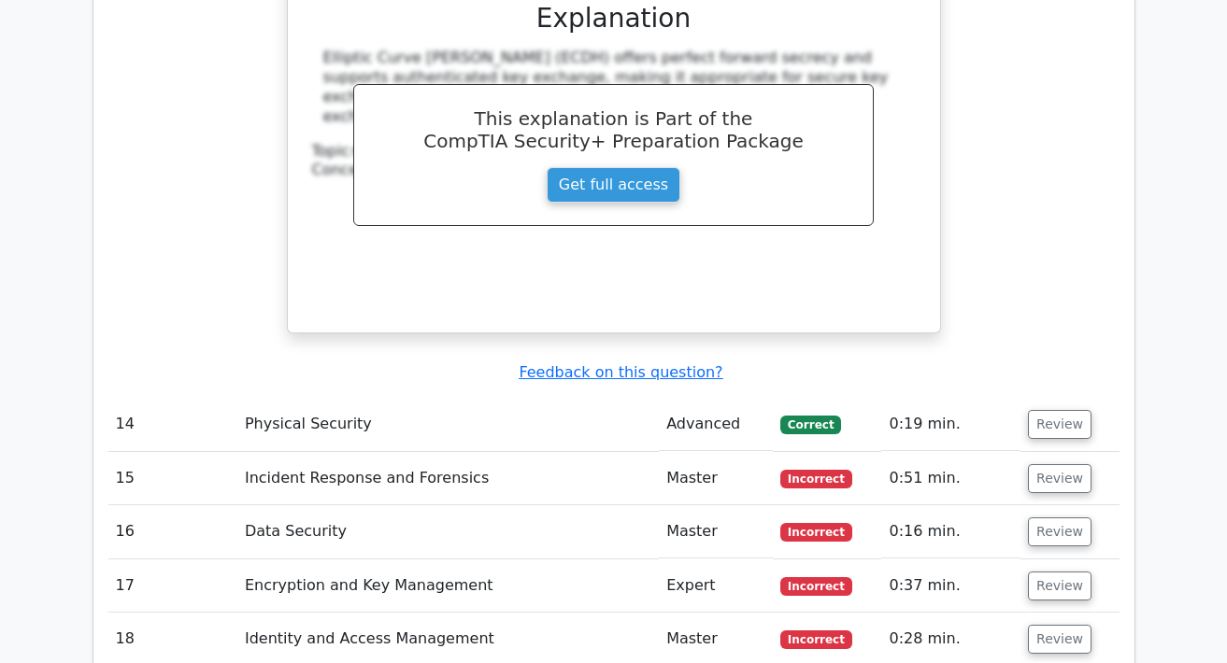
scroll to position [7172, 0]
click at [1047, 464] on button "Review" at bounding box center [1060, 478] width 64 height 29
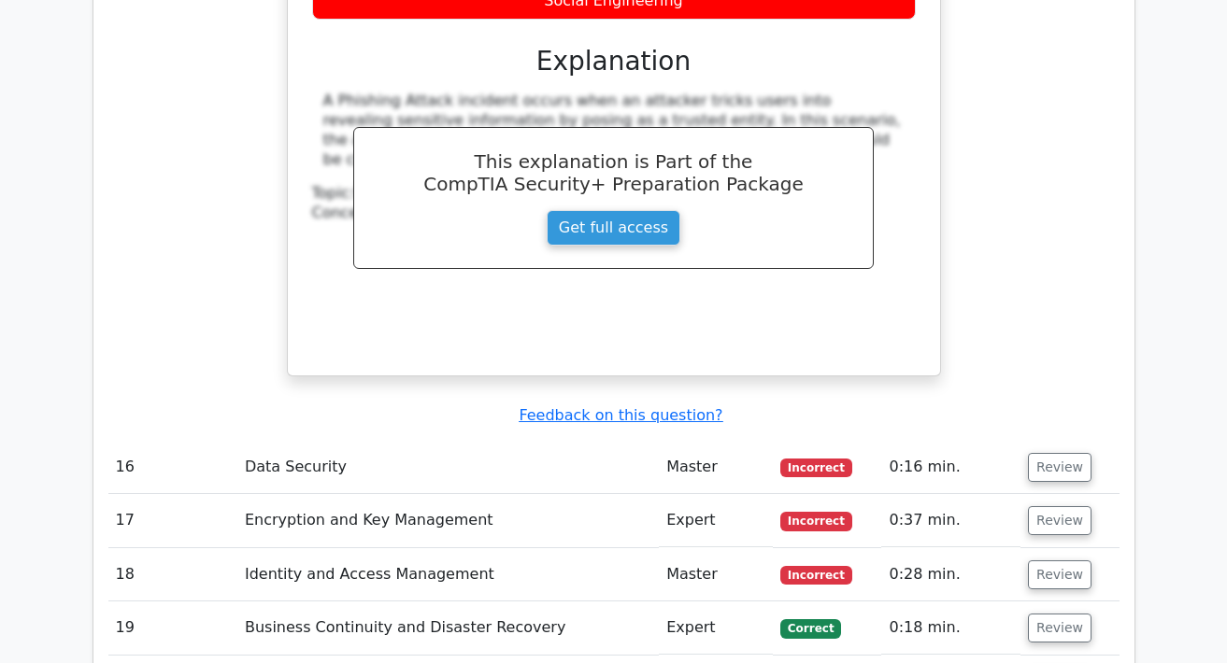
scroll to position [8015, 0]
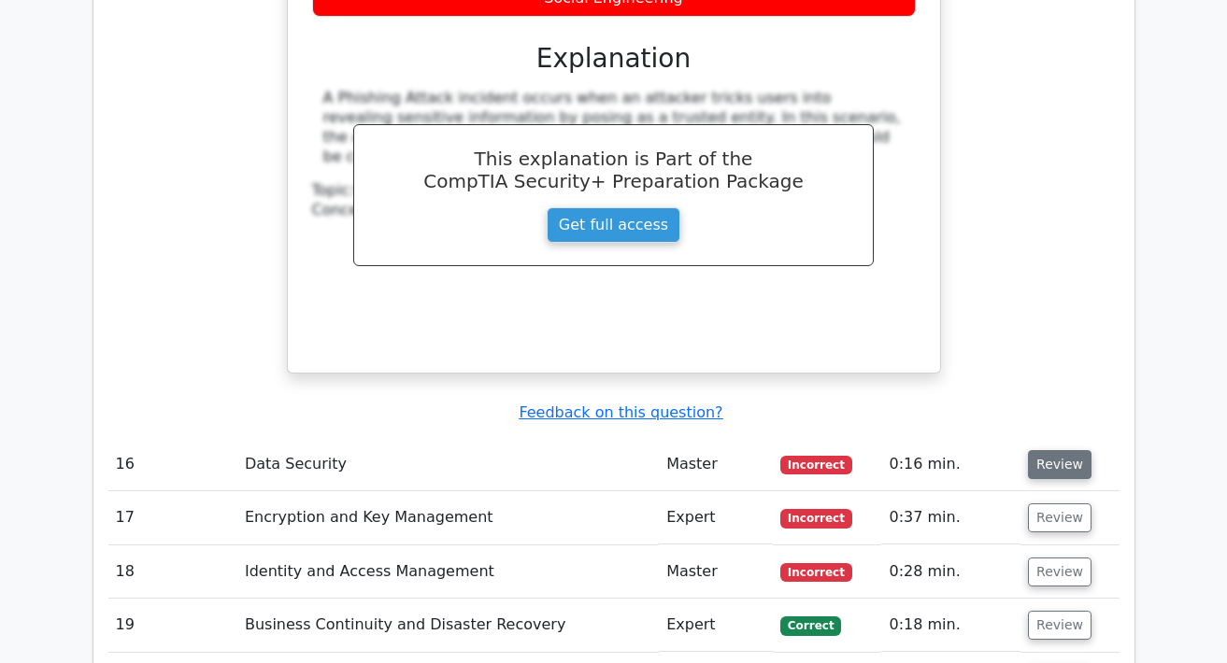
click at [1048, 450] on button "Review" at bounding box center [1060, 464] width 64 height 29
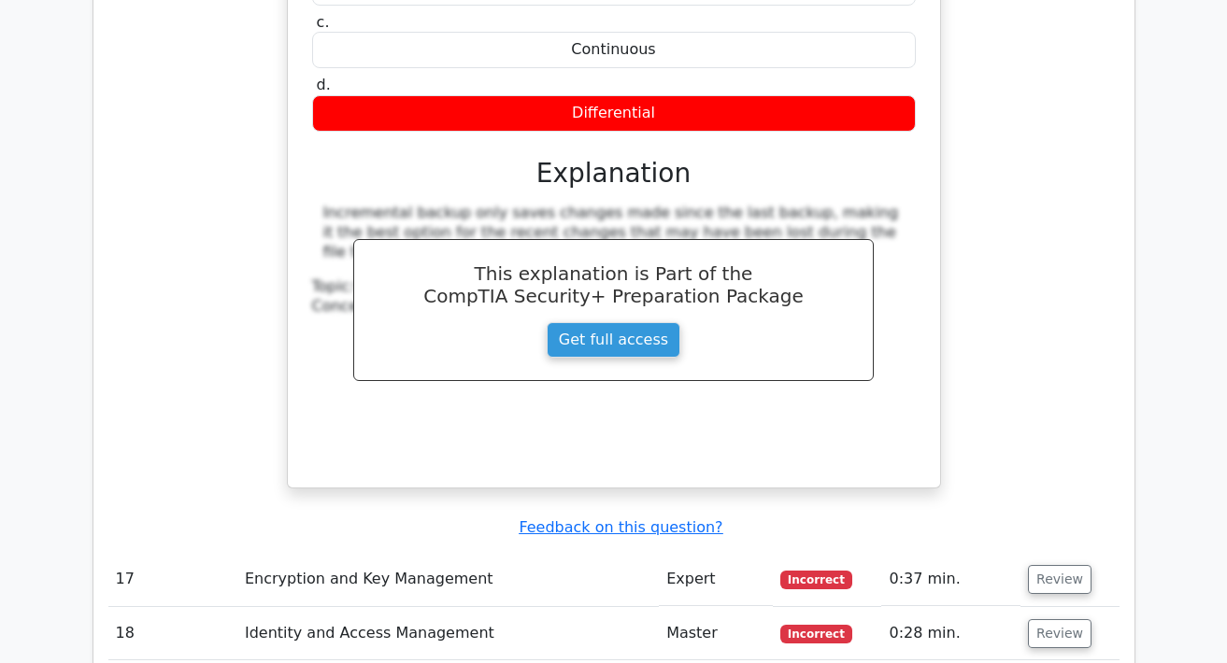
scroll to position [8732, 0]
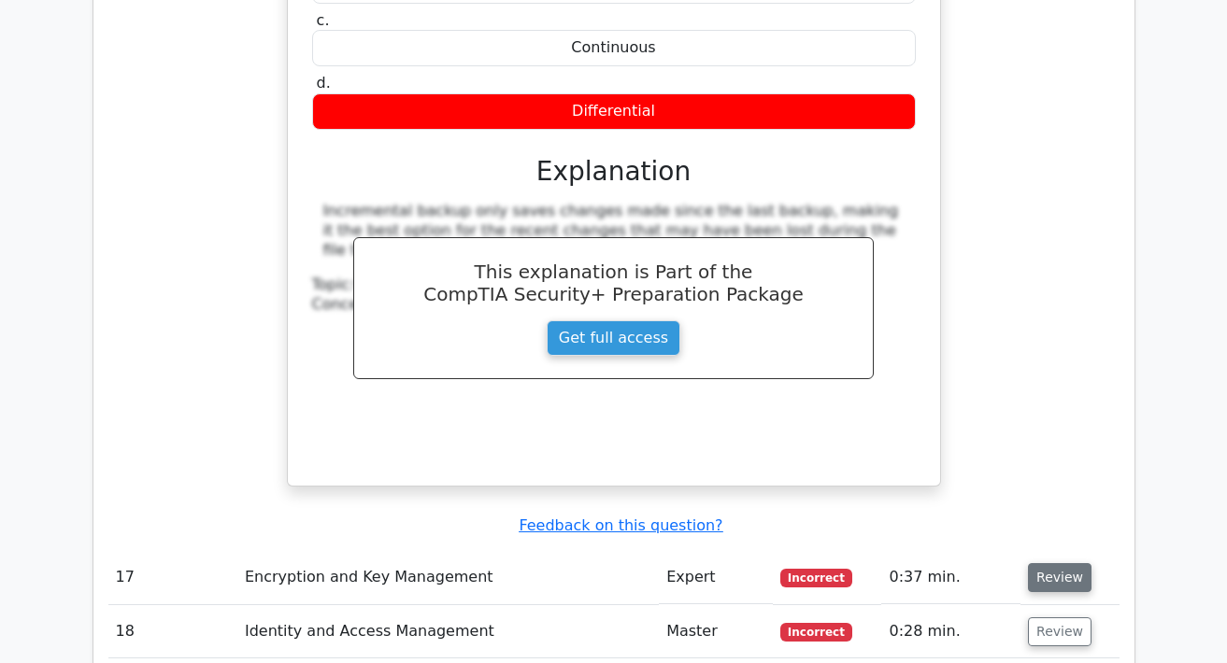
click at [1047, 563] on button "Review" at bounding box center [1060, 577] width 64 height 29
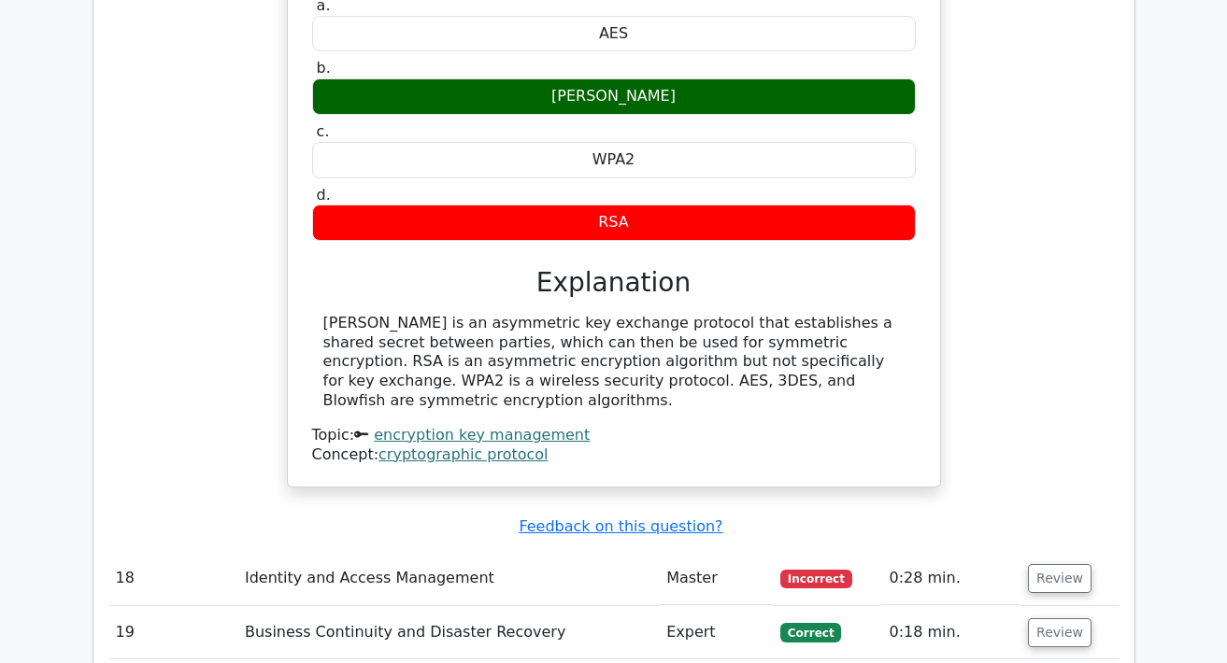
scroll to position [9475, 0]
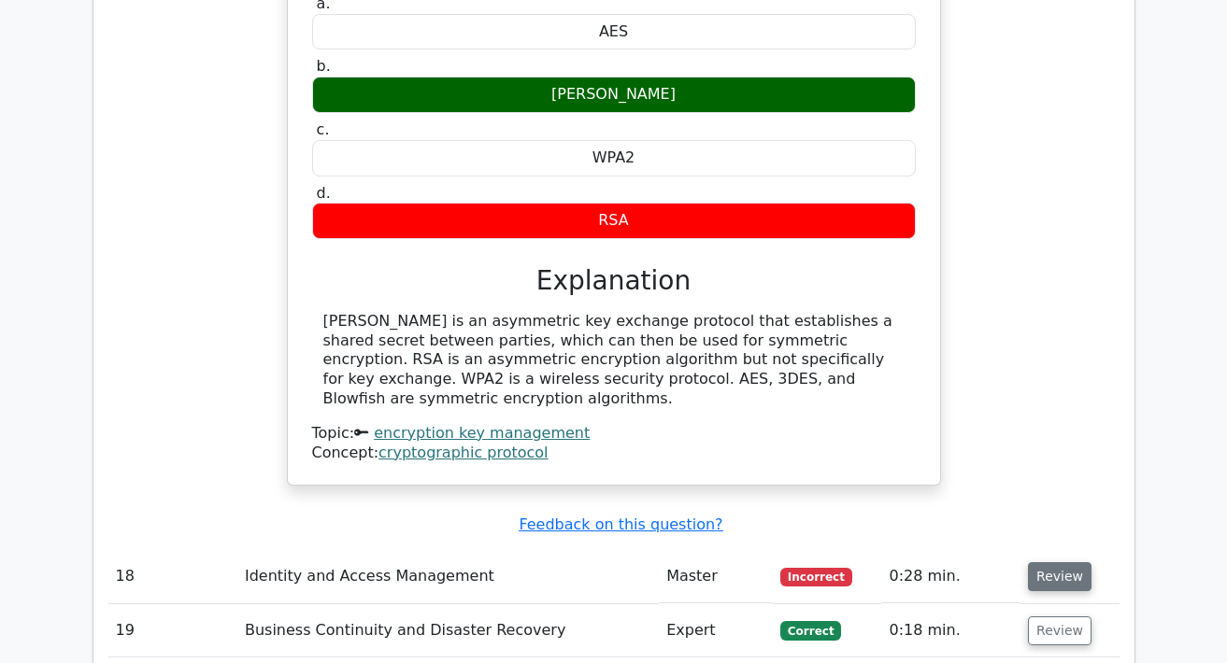
click at [1052, 563] on button "Review" at bounding box center [1060, 577] width 64 height 29
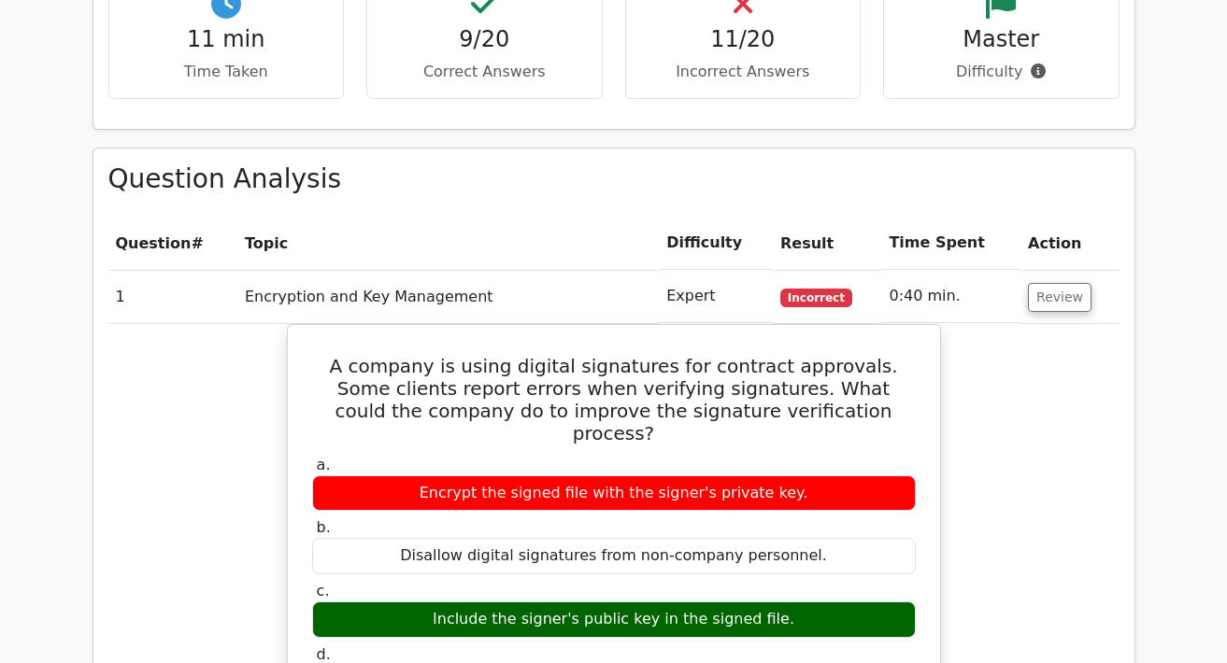
scroll to position [1362, 0]
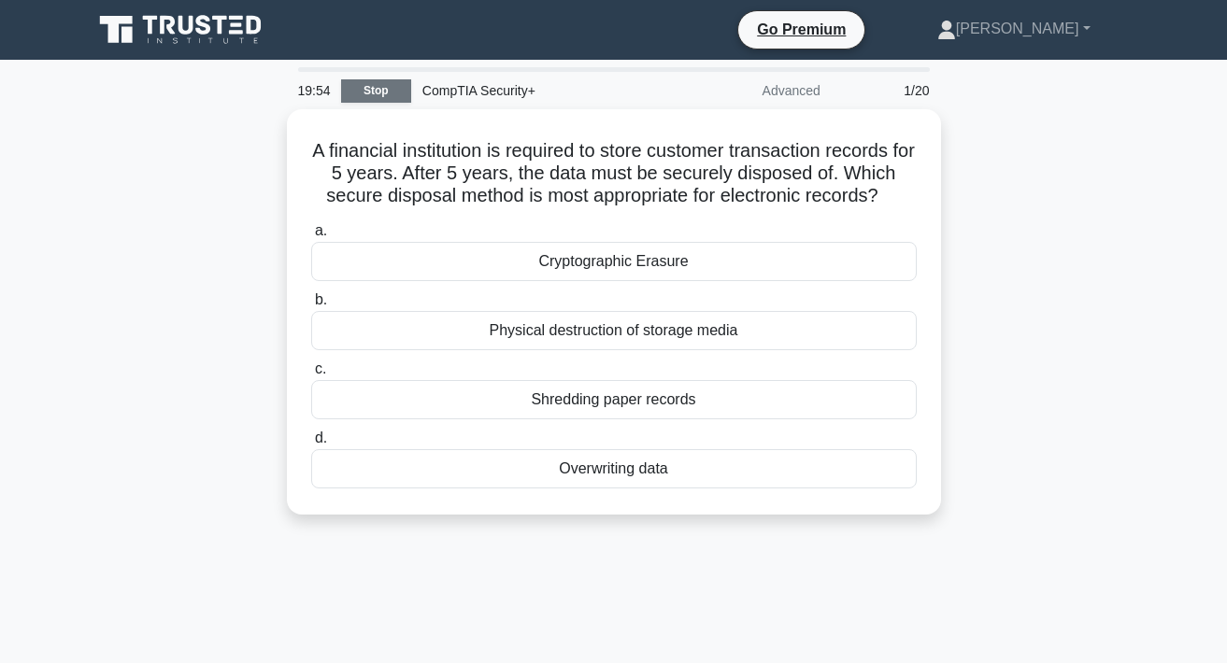
click at [394, 91] on link "Stop" at bounding box center [376, 90] width 70 height 23
